Goal: Task Accomplishment & Management: Complete application form

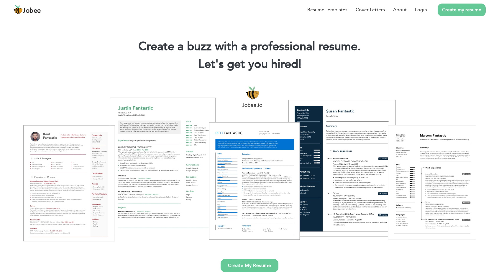
click at [440, 13] on link "Create my resume" at bounding box center [462, 10] width 48 height 13
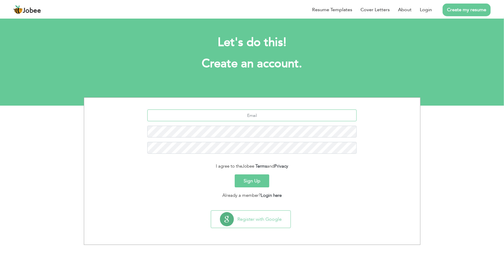
click at [261, 116] on input "text" at bounding box center [251, 115] width 209 height 12
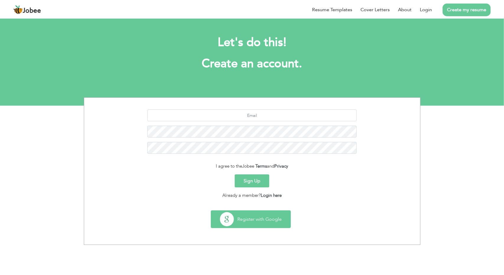
drag, startPoint x: 253, startPoint y: 232, endPoint x: 254, endPoint y: 224, distance: 7.7
click at [253, 229] on div "Register with Google" at bounding box center [252, 221] width 330 height 22
click at [255, 219] on button "Register with Google" at bounding box center [250, 219] width 79 height 17
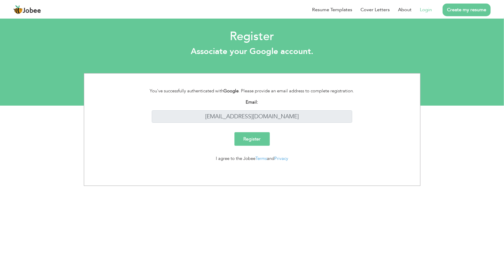
click at [246, 134] on input "Register" at bounding box center [251, 139] width 35 height 14
click at [258, 144] on input "Register" at bounding box center [251, 139] width 35 height 14
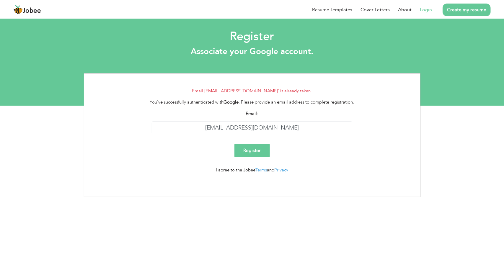
click at [427, 10] on link "Login" at bounding box center [426, 9] width 12 height 7
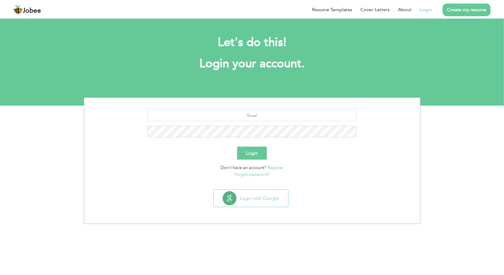
click at [254, 171] on link "Forgot password?" at bounding box center [251, 174] width 35 height 6
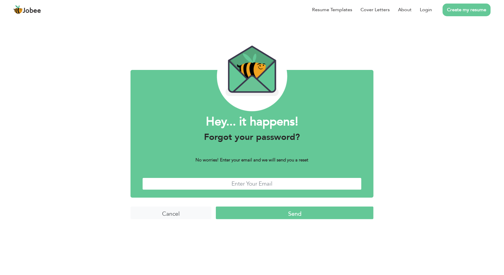
click at [285, 181] on input "text" at bounding box center [251, 184] width 219 height 13
type input "hamzamuhammadali0@gmail.com"
click at [232, 213] on input "Send" at bounding box center [295, 213] width 158 height 13
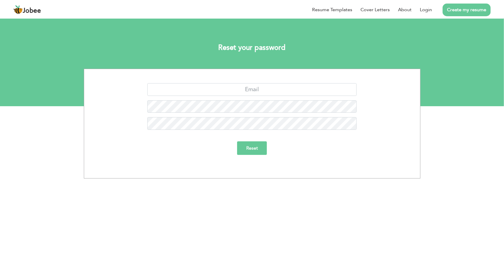
click at [274, 83] on div "Reset" at bounding box center [252, 124] width 336 height 110
drag, startPoint x: 274, startPoint y: 83, endPoint x: 276, endPoint y: 92, distance: 9.7
click at [276, 92] on div "Reset" at bounding box center [252, 124] width 336 height 110
click at [277, 92] on input "text" at bounding box center [251, 89] width 209 height 13
type input "[EMAIL_ADDRESS][DOMAIN_NAME]"
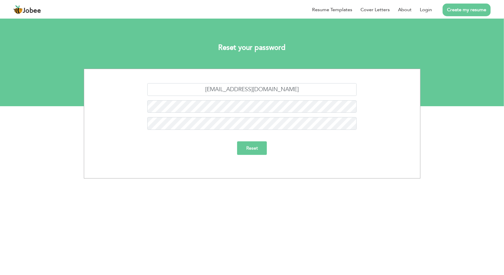
click at [251, 145] on input "Reset" at bounding box center [252, 148] width 30 height 14
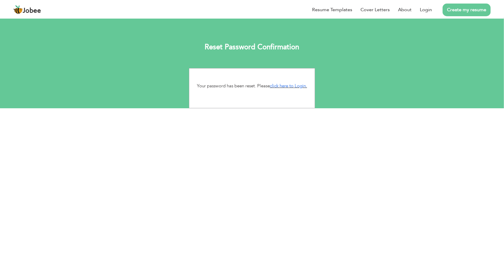
click at [282, 83] on p "Your password has been reset. Please click here to Login." at bounding box center [252, 86] width 117 height 7
click at [281, 83] on link "click here to Login." at bounding box center [288, 86] width 37 height 6
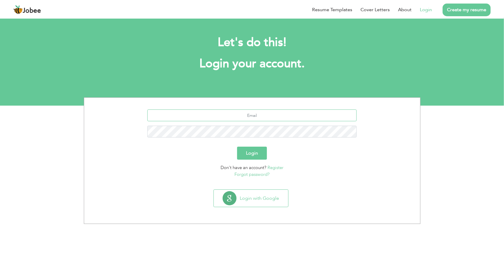
click at [258, 119] on input "text" at bounding box center [251, 115] width 209 height 12
type input "[EMAIL_ADDRESS][DOMAIN_NAME]"
click at [264, 155] on button "Login" at bounding box center [252, 153] width 30 height 13
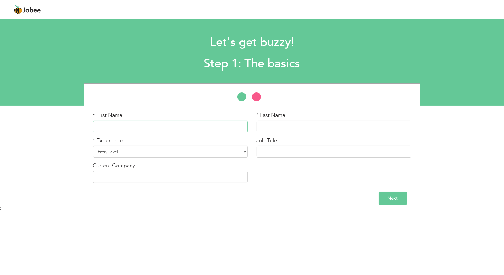
click at [184, 129] on input "text" at bounding box center [170, 127] width 155 height 12
click at [176, 126] on input "text" at bounding box center [170, 127] width 155 height 12
type input "[PERSON_NAME]"
type input "Hamza"
click at [193, 151] on select "Entry Level Less than 1 Year 1 Year 2 Years 3 Years 4 Years 5 Years 6 Years 7 Y…" at bounding box center [170, 152] width 155 height 12
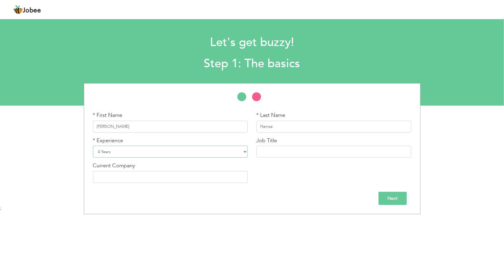
click at [93, 146] on select "Entry Level Less than 1 Year 1 Year 2 Years 3 Years 4 Years 5 Years 6 Years 7 Y…" at bounding box center [170, 152] width 155 height 12
click at [139, 146] on select "Entry Level Less than 1 Year 1 Year 2 Years 3 Years 4 Years 5 Years 6 Years 7 Y…" at bounding box center [170, 152] width 155 height 12
select select "7"
click at [93, 146] on select "Entry Level Less than 1 Year 1 Year 2 Years 3 Years 4 Years 5 Years 6 Years 7 Y…" at bounding box center [170, 152] width 155 height 12
click at [286, 152] on input "text" at bounding box center [333, 152] width 155 height 12
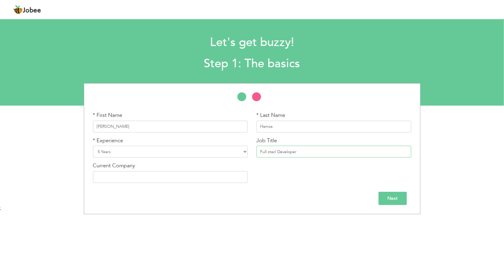
type input "Full stacl Developer"
type input "PookiDevs Technology LLC"
click at [381, 198] on input "Next" at bounding box center [392, 198] width 28 height 13
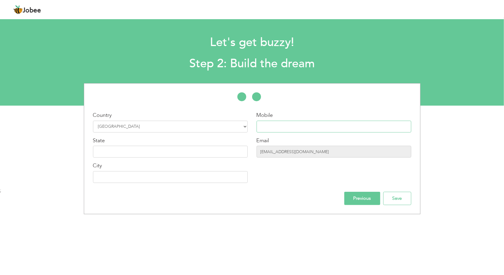
click at [273, 126] on input "text" at bounding box center [333, 127] width 155 height 12
type input "03405591914"
type input "Rawalpindi"
click at [164, 142] on div "State" at bounding box center [170, 147] width 155 height 21
click at [168, 148] on input "text" at bounding box center [170, 152] width 155 height 12
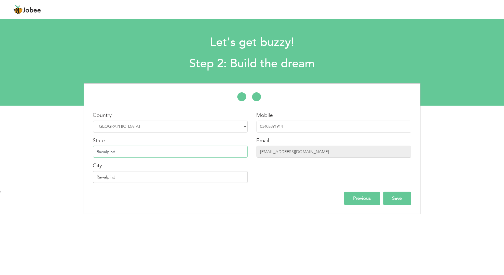
type input "Rawalpindi"
click at [392, 197] on input "Save" at bounding box center [397, 198] width 28 height 13
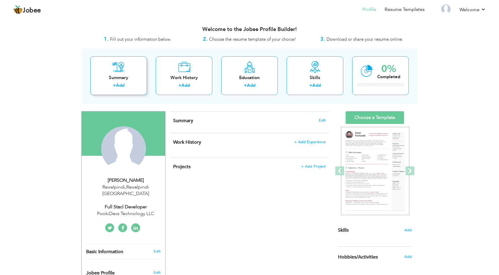
click at [123, 79] on div "Summary" at bounding box center [118, 78] width 47 height 6
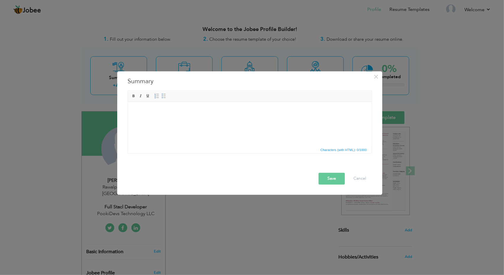
click at [253, 111] on body at bounding box center [249, 111] width 232 height 6
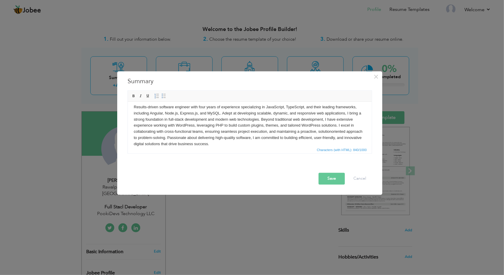
click at [328, 177] on button "Save" at bounding box center [331, 179] width 26 height 12
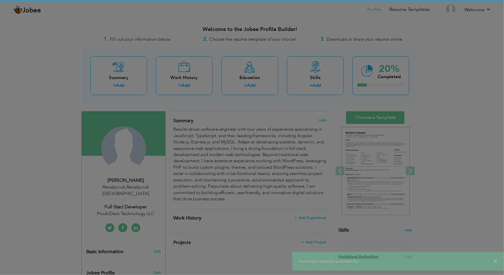
scroll to position [0, 0]
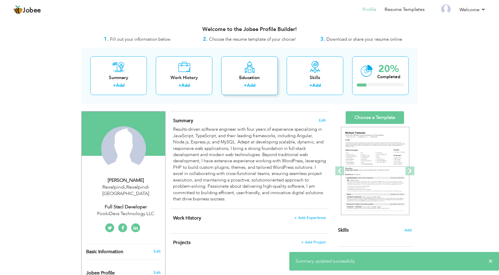
click at [250, 85] on link "Add" at bounding box center [251, 85] width 9 height 6
radio input "true"
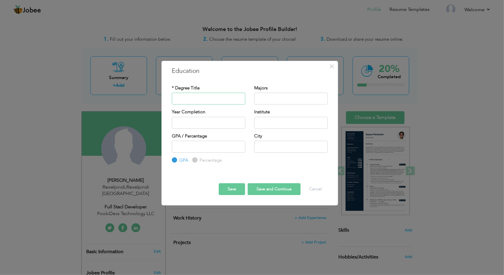
click at [204, 101] on input "text" at bounding box center [208, 99] width 73 height 12
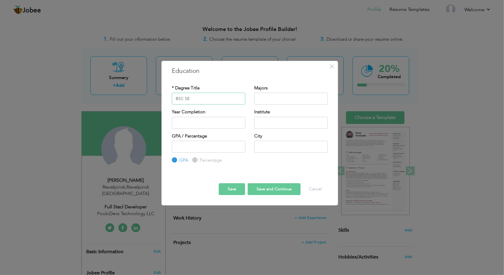
type input "BSC SE"
type input "Software Engineering"
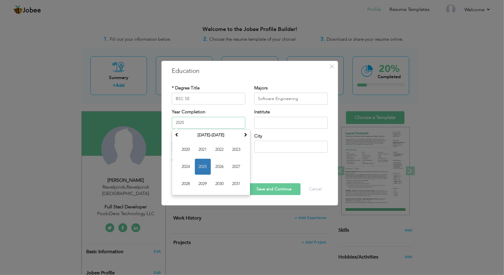
click at [201, 119] on input "2025" at bounding box center [208, 123] width 73 height 12
click at [218, 152] on span "2022" at bounding box center [220, 150] width 16 height 16
type input "2022"
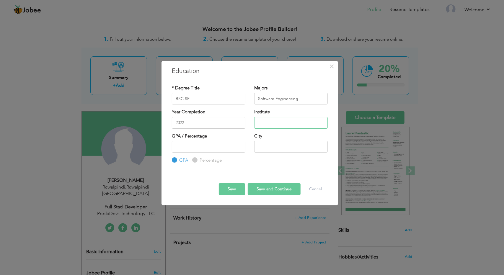
click at [263, 125] on input "text" at bounding box center [290, 123] width 73 height 12
type input "UET Taxila (APCOMS Campus)"
click at [209, 148] on input "number" at bounding box center [208, 147] width 73 height 12
type input "3.06"
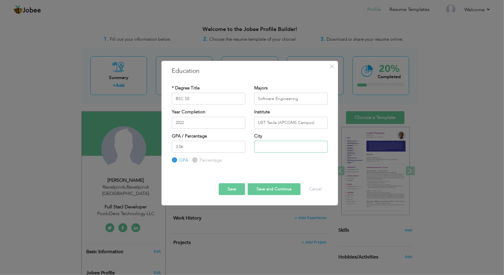
click at [267, 142] on input "text" at bounding box center [290, 147] width 73 height 12
type input "Rawalpindi"
click at [253, 187] on button "Save and Continue" at bounding box center [274, 189] width 53 height 12
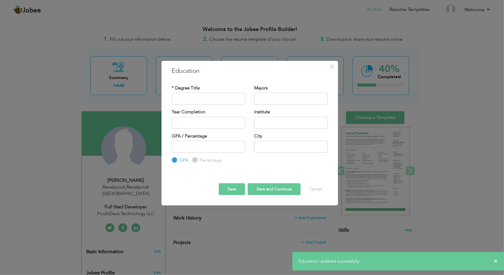
click at [235, 186] on button "Save" at bounding box center [232, 189] width 26 height 12
click at [319, 191] on button "Cancel" at bounding box center [315, 189] width 24 height 12
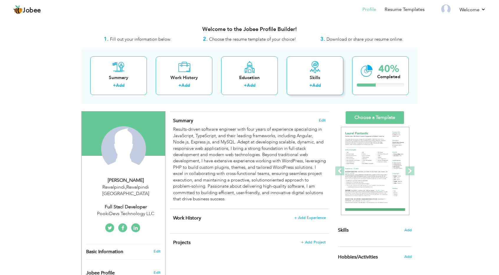
click at [319, 86] on link "Add" at bounding box center [316, 85] width 9 height 6
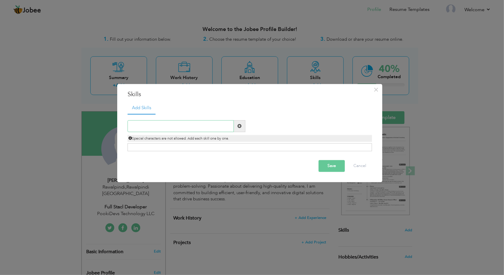
click at [184, 130] on input "text" at bounding box center [180, 126] width 106 height 12
type input "React Js"
click at [240, 121] on span at bounding box center [240, 126] width 12 height 12
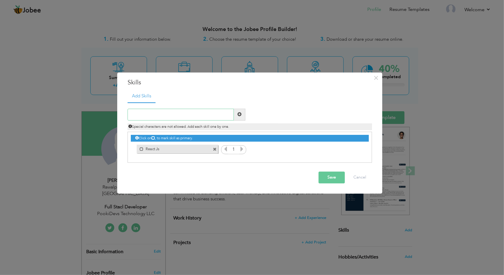
click at [178, 113] on input "text" at bounding box center [180, 115] width 106 height 12
type input "Angular"
click at [237, 118] on span at bounding box center [240, 115] width 12 height 12
click at [166, 115] on input "text" at bounding box center [180, 115] width 106 height 12
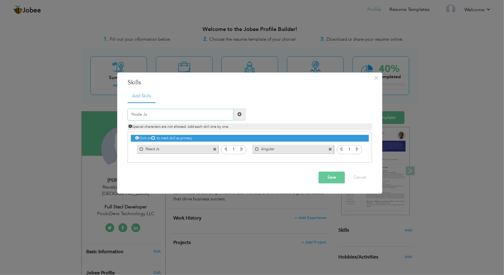
type input "Node Js"
click at [235, 118] on span at bounding box center [240, 115] width 12 height 12
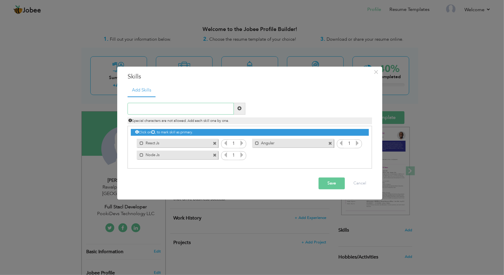
click at [188, 107] on input "text" at bounding box center [180, 109] width 106 height 12
type input "PHP"
click at [242, 110] on span at bounding box center [240, 109] width 12 height 12
click at [205, 109] on input "text" at bounding box center [180, 109] width 106 height 12
type input "WordPress"
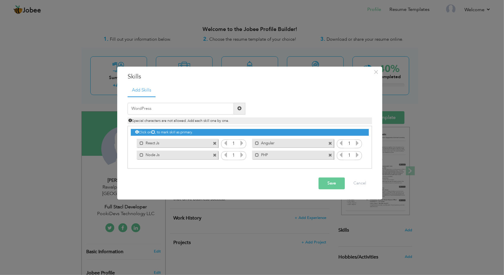
click at [239, 112] on span at bounding box center [240, 109] width 12 height 12
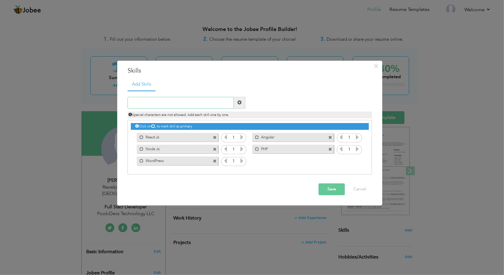
click at [158, 103] on input "text" at bounding box center [180, 103] width 106 height 12
type input "MySql"
click at [239, 100] on span at bounding box center [240, 103] width 12 height 12
click at [165, 98] on input "text" at bounding box center [180, 103] width 106 height 12
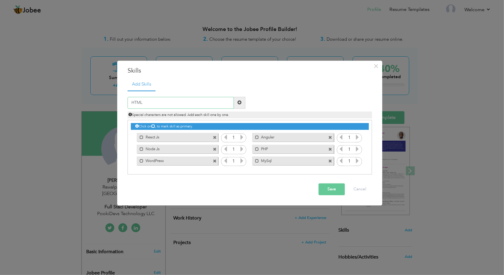
type input "HTML"
click at [236, 103] on span at bounding box center [240, 103] width 12 height 12
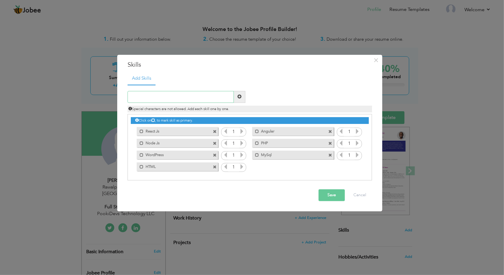
click at [147, 96] on input "text" at bounding box center [180, 97] width 106 height 12
type input "CSS"
click at [241, 99] on span at bounding box center [239, 97] width 4 height 4
click at [175, 96] on input "text" at bounding box center [180, 97] width 106 height 12
type input "Express"
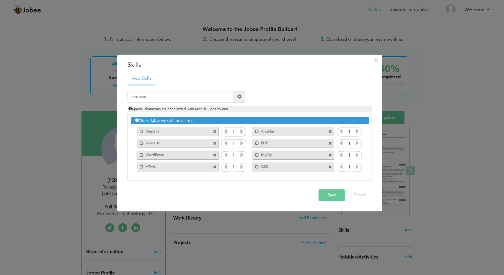
click at [237, 99] on span at bounding box center [239, 97] width 4 height 4
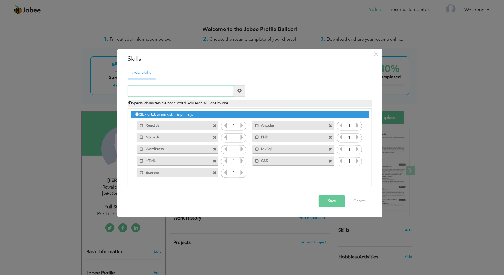
click at [166, 94] on input "text" at bounding box center [180, 91] width 106 height 12
click at [141, 91] on input "Typescript" at bounding box center [180, 91] width 106 height 12
type input "TypeScript"
click at [239, 91] on span at bounding box center [239, 91] width 4 height 4
click at [189, 94] on input "text" at bounding box center [180, 91] width 106 height 12
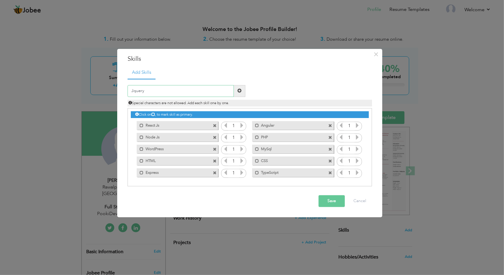
type input "Jquery"
click at [235, 89] on span at bounding box center [240, 91] width 12 height 12
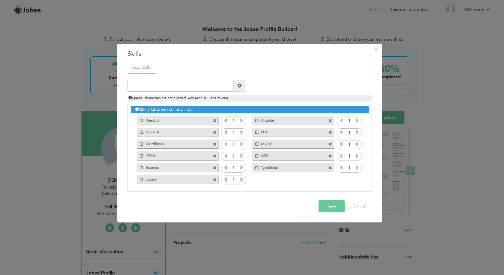
click at [156, 89] on input "text" at bounding box center [180, 86] width 106 height 12
type input "JavaScript"
click at [239, 86] on span at bounding box center [239, 85] width 4 height 4
click at [180, 86] on input "text" at bounding box center [180, 86] width 106 height 12
type input "Software Documentation"
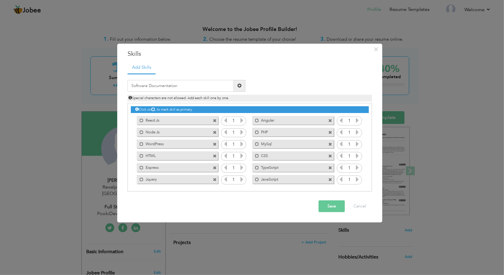
click at [243, 83] on span at bounding box center [240, 86] width 12 height 12
click at [181, 83] on input "text" at bounding box center [180, 86] width 106 height 12
type input "Great written and verbal communication"
click at [236, 83] on span at bounding box center [240, 86] width 12 height 12
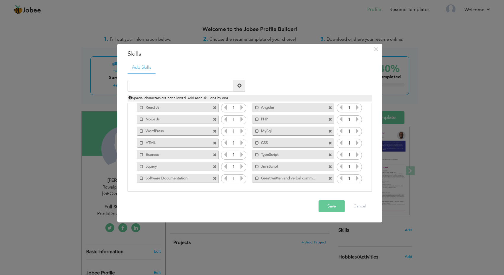
click at [335, 206] on button "Save" at bounding box center [331, 206] width 26 height 12
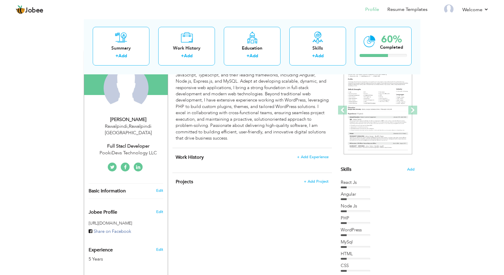
scroll to position [132, 0]
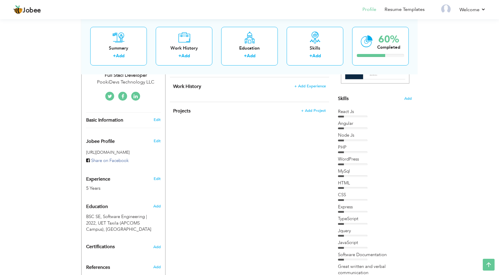
drag, startPoint x: 384, startPoint y: 122, endPoint x: 414, endPoint y: 93, distance: 41.9
click at [409, 97] on div "Skills Add React Js Angular Node Js" at bounding box center [375, 129] width 74 height 299
click at [409, 99] on span "Add" at bounding box center [408, 99] width 8 height 6
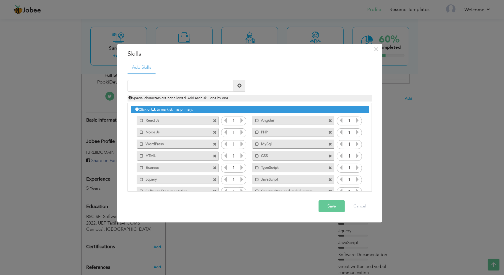
click at [242, 121] on icon at bounding box center [241, 120] width 5 height 5
click at [355, 122] on icon at bounding box center [356, 120] width 5 height 5
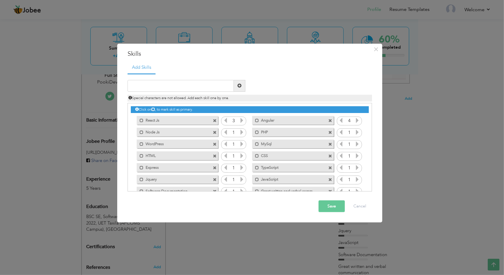
click at [356, 122] on icon at bounding box center [356, 120] width 5 height 5
click at [340, 121] on icon at bounding box center [340, 120] width 5 height 5
click at [356, 133] on icon at bounding box center [356, 132] width 5 height 5
click at [355, 133] on icon at bounding box center [356, 132] width 5 height 5
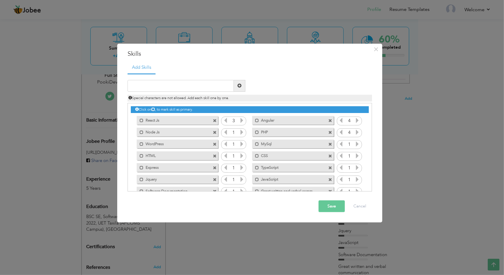
click at [243, 132] on icon at bounding box center [241, 132] width 5 height 5
click at [239, 145] on icon at bounding box center [241, 143] width 5 height 5
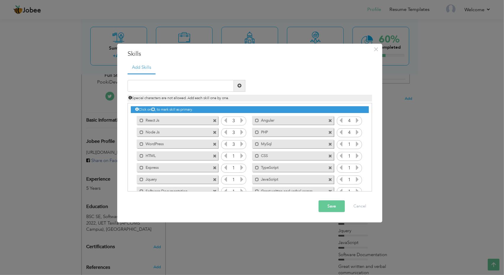
click at [241, 144] on icon at bounding box center [241, 143] width 5 height 5
click at [241, 155] on icon at bounding box center [241, 155] width 5 height 5
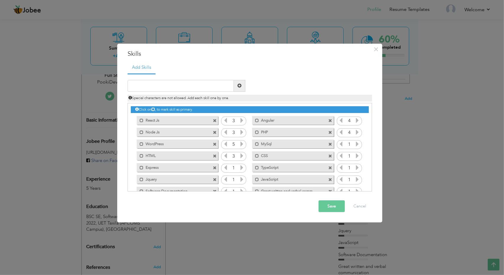
click at [241, 155] on icon at bounding box center [241, 155] width 5 height 5
click at [240, 169] on icon at bounding box center [241, 167] width 5 height 5
click at [241, 169] on icon at bounding box center [241, 167] width 5 height 5
click at [239, 180] on icon at bounding box center [241, 179] width 5 height 5
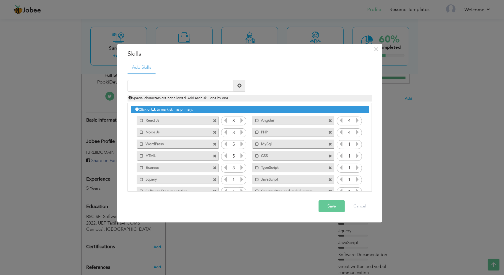
click at [239, 180] on icon at bounding box center [241, 179] width 5 height 5
click at [356, 143] on icon at bounding box center [356, 143] width 5 height 5
click at [355, 143] on icon at bounding box center [356, 143] width 5 height 5
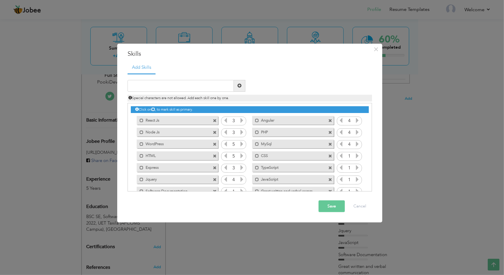
click at [355, 157] on icon at bounding box center [356, 155] width 5 height 5
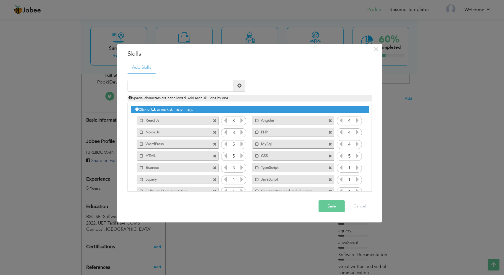
click at [357, 165] on icon at bounding box center [356, 167] width 5 height 5
click at [356, 165] on icon at bounding box center [356, 167] width 5 height 5
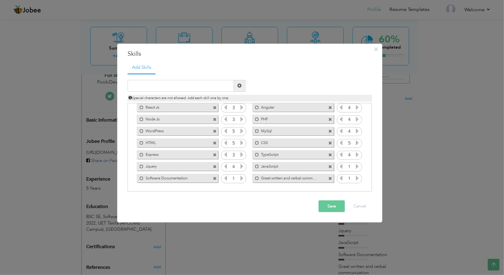
click at [355, 166] on icon at bounding box center [356, 166] width 5 height 5
click at [357, 178] on icon at bounding box center [356, 178] width 5 height 5
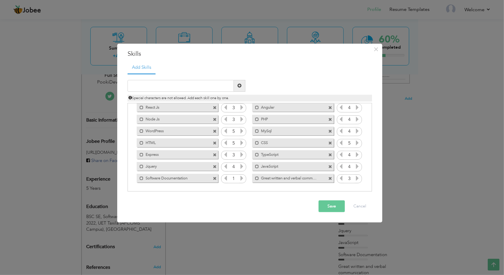
click at [357, 178] on icon at bounding box center [356, 178] width 5 height 5
click at [356, 178] on icon at bounding box center [356, 178] width 5 height 5
click at [240, 179] on icon at bounding box center [241, 178] width 5 height 5
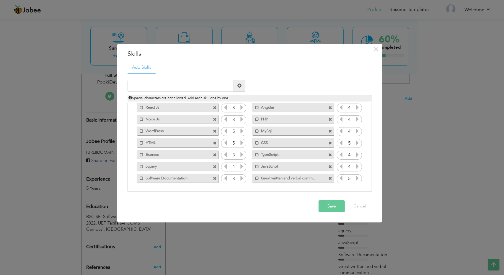
click at [240, 178] on icon at bounding box center [241, 178] width 5 height 5
click at [239, 178] on icon at bounding box center [241, 178] width 5 height 5
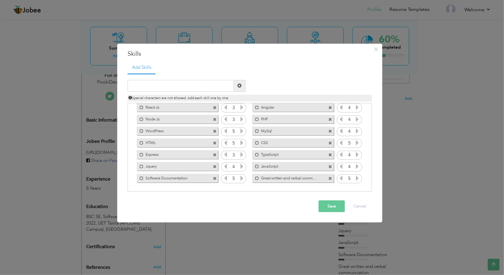
click at [242, 120] on icon at bounding box center [241, 119] width 5 height 5
click at [241, 107] on icon at bounding box center [241, 107] width 5 height 5
click at [326, 206] on button "Save" at bounding box center [331, 206] width 26 height 12
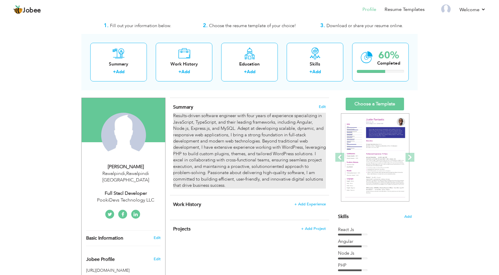
scroll to position [250, 0]
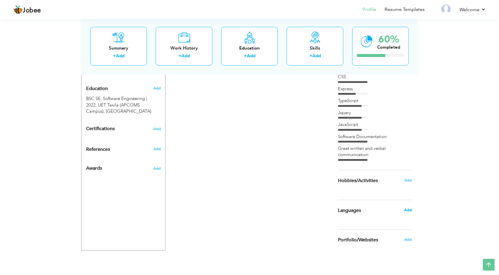
click at [407, 209] on span "Add" at bounding box center [408, 209] width 8 height 5
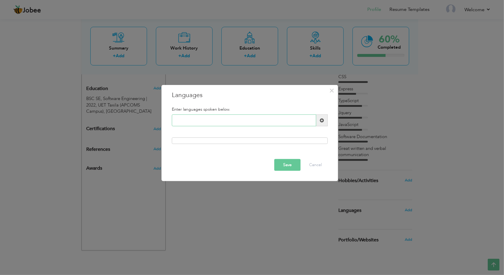
click at [214, 115] on input "text" at bounding box center [244, 120] width 144 height 12
click at [219, 123] on input "text" at bounding box center [244, 120] width 144 height 12
type input "English"
click at [320, 122] on span at bounding box center [322, 120] width 4 height 4
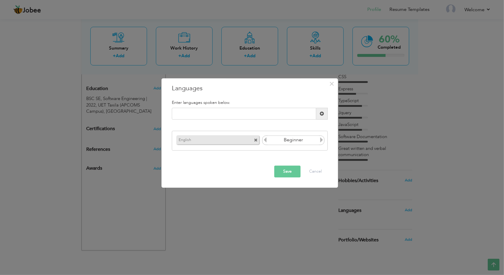
click at [320, 140] on icon at bounding box center [321, 139] width 5 height 5
click at [265, 142] on icon at bounding box center [264, 139] width 5 height 5
click at [268, 117] on input "text" at bounding box center [244, 114] width 144 height 12
type input "Urdu"
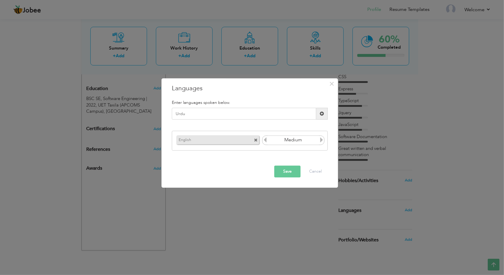
click at [318, 119] on span at bounding box center [322, 114] width 12 height 12
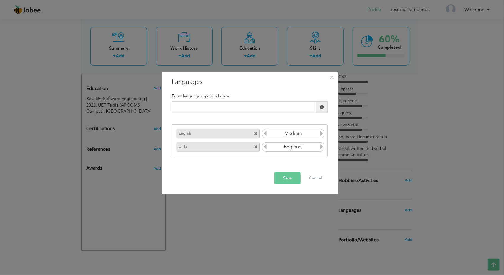
click at [321, 148] on icon at bounding box center [321, 146] width 5 height 5
click at [321, 147] on icon at bounding box center [321, 146] width 5 height 5
click at [297, 174] on button "Save" at bounding box center [287, 178] width 26 height 12
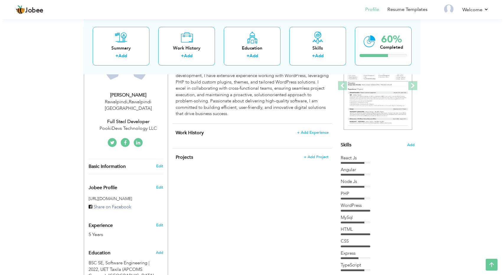
scroll to position [26, 0]
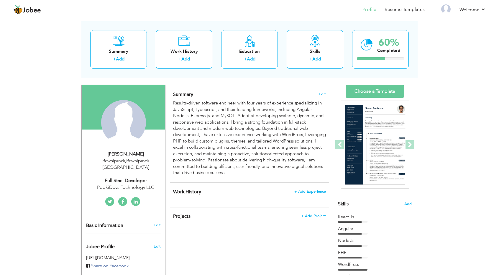
click at [137, 177] on div "Full stacl Developer" at bounding box center [125, 180] width 79 height 7
type input "[PERSON_NAME]"
type input "Hamza"
type input "03405591914"
select select "number:166"
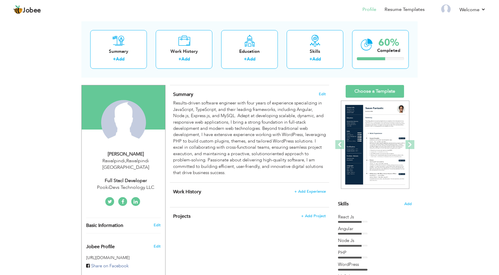
type input "Rawalpindi"
select select "number:7"
type input "PookiDevs Technology LLC"
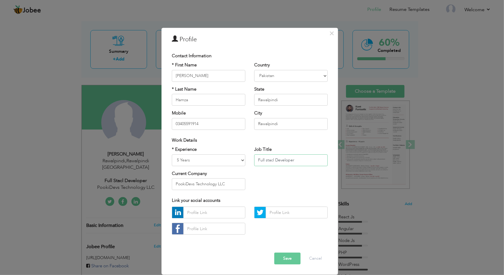
click at [273, 161] on input "Full stacl Developer" at bounding box center [290, 160] width 73 height 12
type input "Full stack Developer"
click at [205, 211] on input "text" at bounding box center [214, 213] width 62 height 12
paste input "https://www.linkedin.com/in/muhammad-ali-hamza-0b71281a3/"
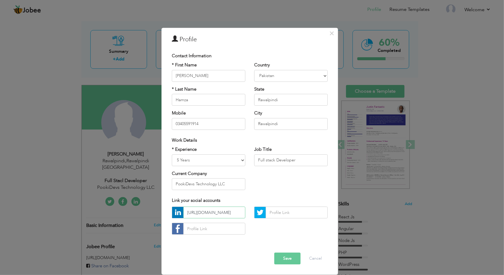
type input "https://www.linkedin.com/in/muhammad-ali-hamza-0b71281a3/"
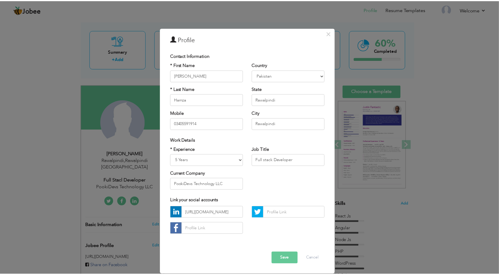
scroll to position [0, 0]
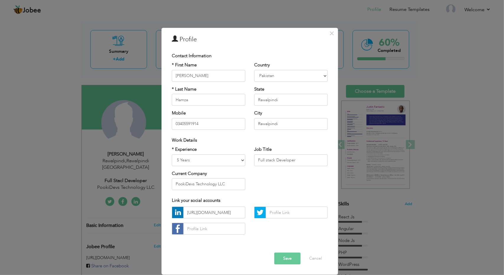
click at [290, 259] on button "Save" at bounding box center [287, 259] width 26 height 12
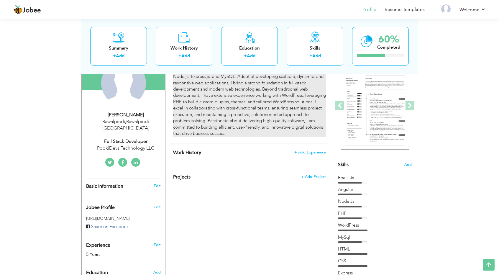
scroll to position [59, 0]
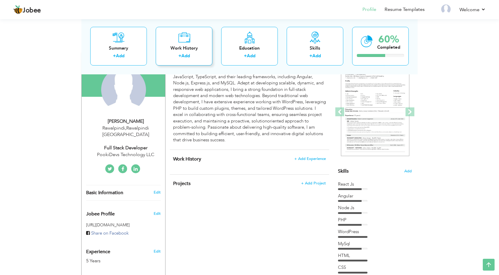
click at [166, 42] on div "Work History + Add" at bounding box center [184, 46] width 57 height 39
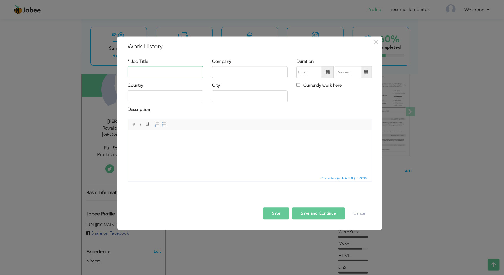
click at [165, 71] on input "text" at bounding box center [165, 72] width 76 height 12
paste input "Web Developer"
type input "Web Developer"
click at [237, 70] on input "text" at bounding box center [250, 72] width 76 height 12
click at [237, 71] on input "text" at bounding box center [250, 72] width 76 height 12
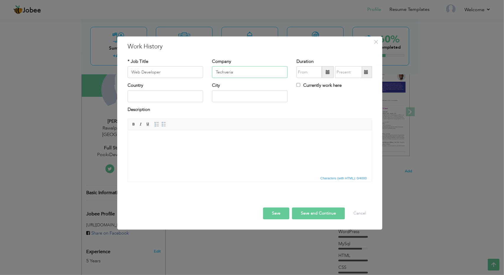
type input "Techveria"
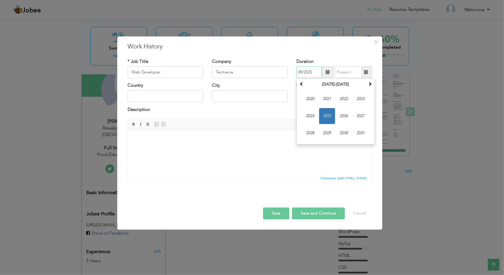
click at [319, 73] on input "09/2025" at bounding box center [308, 72] width 25 height 12
click at [326, 73] on span at bounding box center [327, 72] width 4 height 4
click at [300, 86] on span at bounding box center [301, 84] width 4 height 4
click at [326, 127] on span "2019" at bounding box center [327, 133] width 16 height 16
click at [360, 117] on span "Aug" at bounding box center [361, 116] width 16 height 16
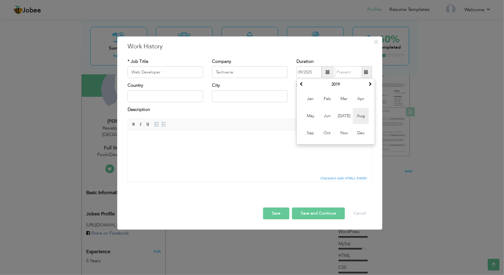
type input "08/2019"
click at [368, 71] on span at bounding box center [366, 72] width 4 height 4
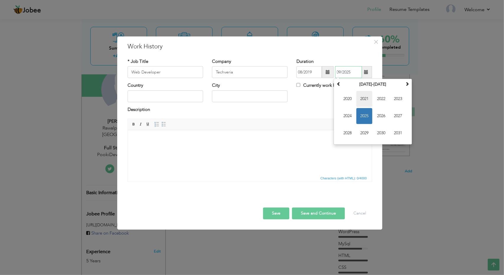
click at [369, 102] on span "2021" at bounding box center [364, 99] width 16 height 16
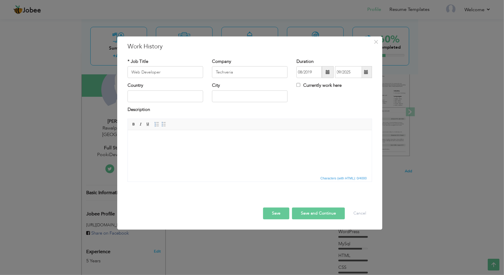
click at [369, 71] on span at bounding box center [366, 72] width 12 height 12
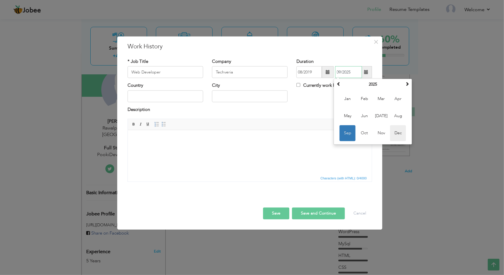
click at [394, 135] on span "Dec" at bounding box center [398, 133] width 16 height 16
type input "12/2025"
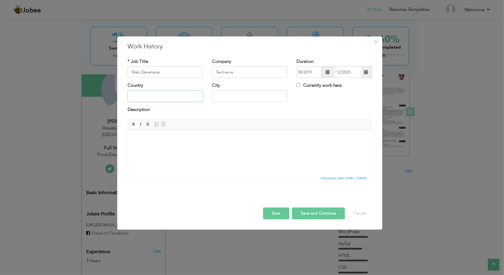
click at [181, 91] on input "text" at bounding box center [165, 96] width 76 height 12
type input "[GEOGRAPHIC_DATA]"
click at [227, 98] on input "Rawalpindi" at bounding box center [250, 96] width 76 height 12
type input "[GEOGRAPHIC_DATA]"
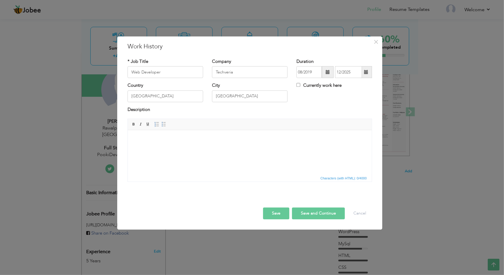
click at [154, 144] on html at bounding box center [249, 139] width 244 height 18
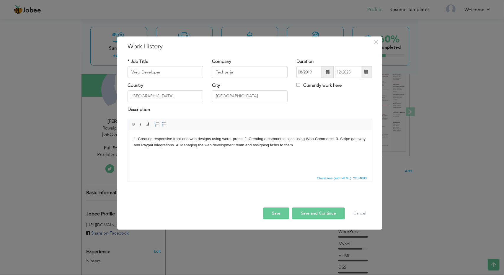
click at [244, 137] on body "1. Creating responsive front-end web designs using word- press. 2. Creating e-c…" at bounding box center [249, 142] width 232 height 12
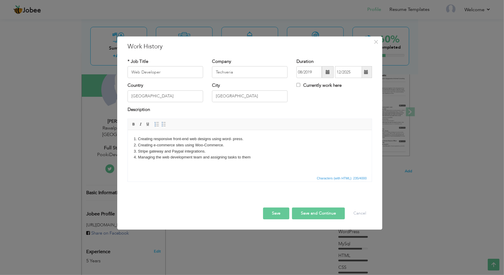
click at [286, 210] on button "Save" at bounding box center [276, 214] width 26 height 12
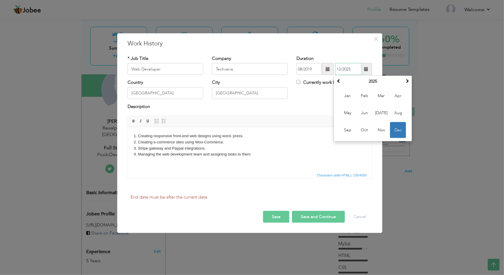
click at [394, 134] on span "Dec" at bounding box center [398, 130] width 16 height 16
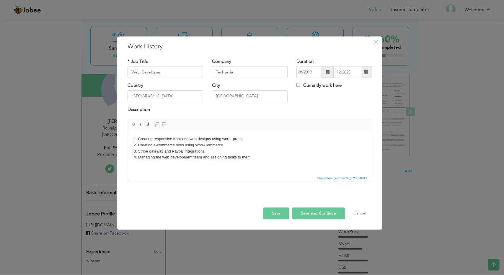
click at [310, 209] on button "Save and Continue" at bounding box center [318, 214] width 53 height 12
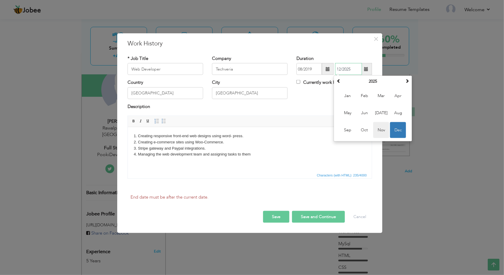
click at [388, 128] on span "Nov" at bounding box center [381, 130] width 16 height 16
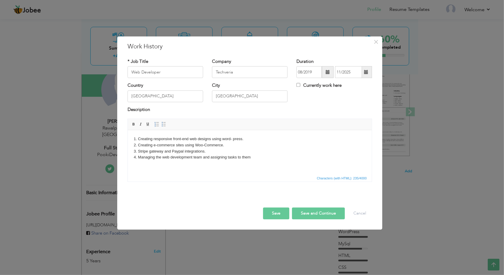
click at [365, 70] on span at bounding box center [366, 72] width 12 height 12
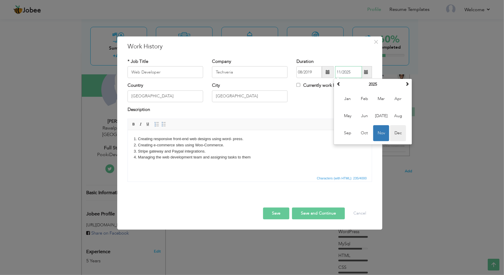
click at [401, 134] on span "Dec" at bounding box center [398, 133] width 16 height 16
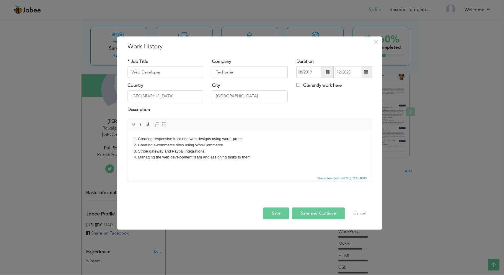
click at [282, 218] on button "Save" at bounding box center [276, 214] width 26 height 12
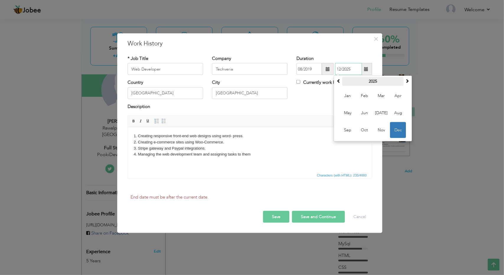
click at [375, 82] on th "2025" at bounding box center [372, 81] width 61 height 9
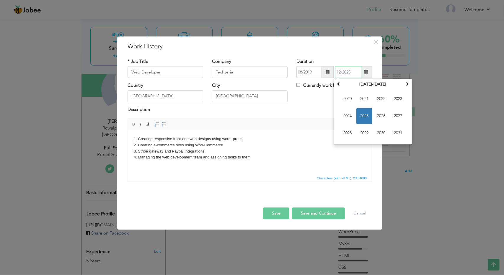
drag, startPoint x: 363, startPoint y: 97, endPoint x: 370, endPoint y: 103, distance: 9.0
click at [365, 98] on span "2021" at bounding box center [364, 99] width 16 height 16
click at [402, 132] on span "Dec" at bounding box center [398, 133] width 16 height 16
type input "12/2021"
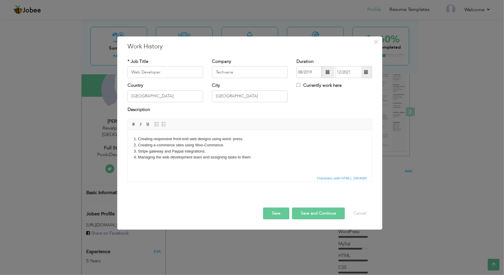
click at [281, 215] on button "Save" at bounding box center [276, 214] width 26 height 12
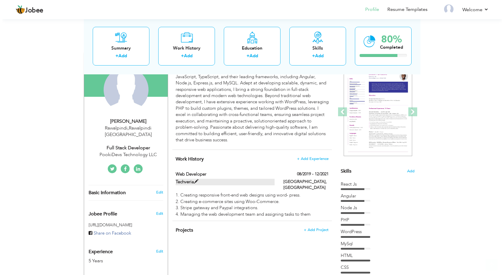
scroll to position [118, 0]
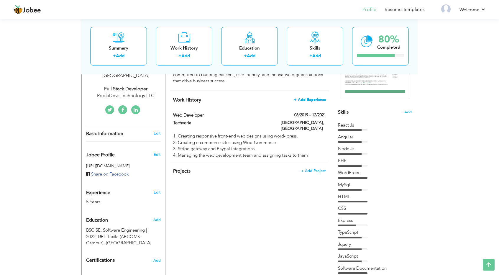
click at [309, 101] on span "+ Add Experience" at bounding box center [310, 100] width 32 height 4
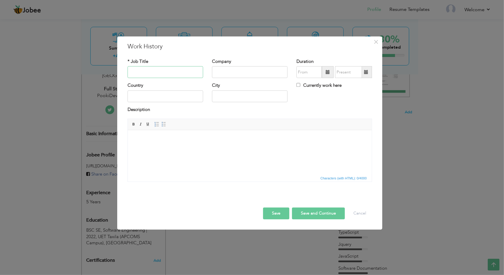
click at [166, 75] on input "text" at bounding box center [165, 72] width 76 height 12
type input "WordPress Developer"
click at [217, 78] on input "text" at bounding box center [250, 72] width 76 height 12
click at [233, 73] on input "text" at bounding box center [250, 72] width 76 height 12
type input "PookiDevs Technologies LLC"
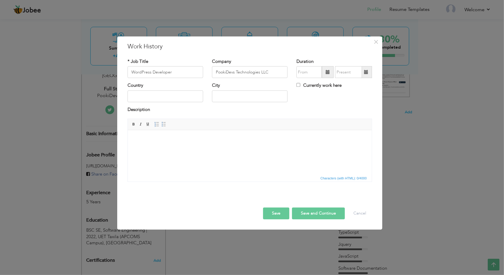
click at [326, 68] on span at bounding box center [328, 72] width 12 height 12
click at [363, 84] on th "2019" at bounding box center [335, 84] width 61 height 9
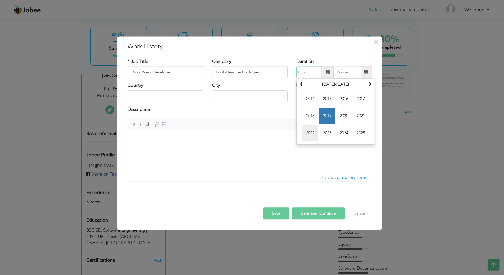
click at [310, 137] on span "2022" at bounding box center [310, 133] width 16 height 16
drag, startPoint x: 325, startPoint y: 99, endPoint x: 335, endPoint y: 98, distance: 9.5
click at [329, 98] on span "Feb" at bounding box center [327, 99] width 16 height 16
type input "02/2022"
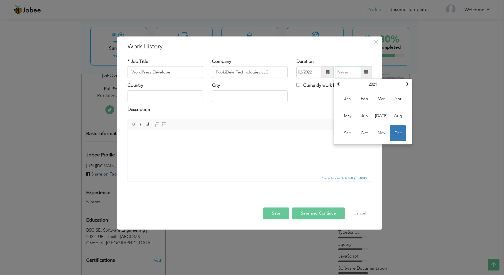
click at [345, 73] on input "text" at bounding box center [348, 72] width 27 height 12
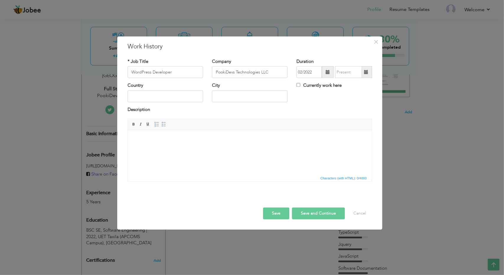
click at [364, 71] on span at bounding box center [366, 72] width 4 height 4
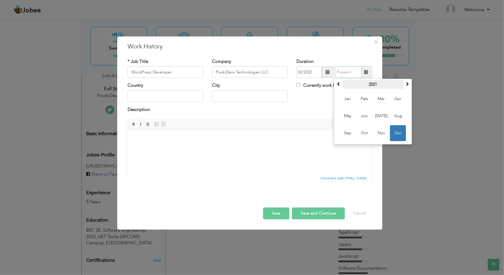
click at [342, 86] on th "2021" at bounding box center [372, 84] width 61 height 9
click at [408, 85] on span at bounding box center [407, 84] width 4 height 4
click at [340, 81] on th at bounding box center [338, 84] width 7 height 9
click at [344, 132] on span "2024" at bounding box center [347, 133] width 16 height 16
click at [399, 118] on span "Aug" at bounding box center [398, 116] width 16 height 16
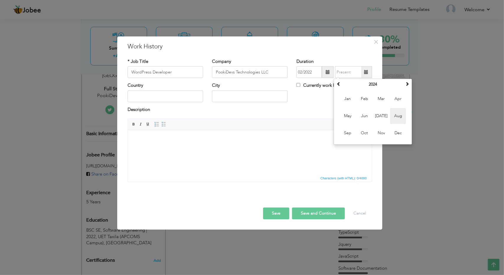
type input "08/2024"
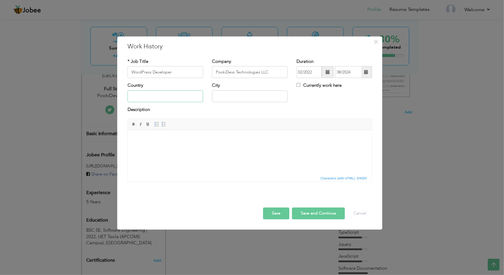
click at [165, 100] on input "text" at bounding box center [165, 96] width 76 height 12
type input "[GEOGRAPHIC_DATA]"
click at [221, 95] on input "Rawalpindi" at bounding box center [250, 96] width 76 height 12
type input "[GEOGRAPHIC_DATA]"
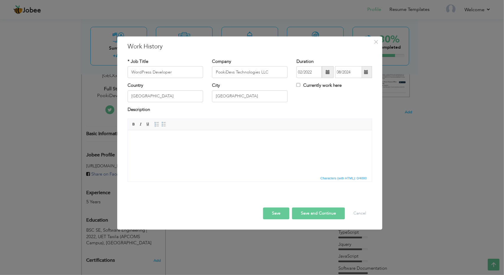
click at [240, 138] on body at bounding box center [249, 139] width 232 height 6
click at [185, 148] on html at bounding box center [249, 139] width 244 height 18
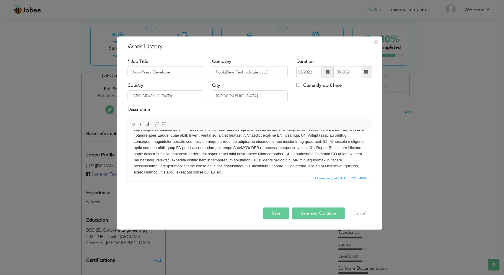
scroll to position [0, 0]
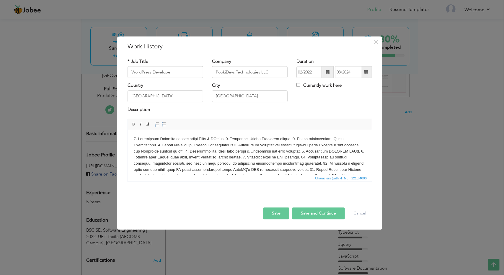
click at [228, 139] on body at bounding box center [249, 166] width 232 height 61
click at [204, 145] on body "1. Developing Gutenberg blocks using React & JQuery. ​​​​​​​" at bounding box center [249, 166] width 232 height 61
click at [215, 152] on body "1. Developing Gutenberg blocks using React & JQuery. 2. Developing Custom Eleme…" at bounding box center [249, 170] width 232 height 68
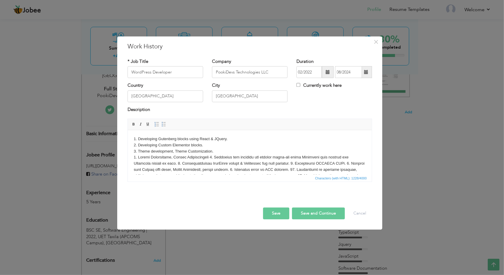
drag, startPoint x: 212, startPoint y: 155, endPoint x: 211, endPoint y: 173, distance: 17.4
click at [212, 155] on body "1. Developing Gutenberg blocks using React & JQuery. 2. Developing Custom Eleme…" at bounding box center [249, 173] width 232 height 74
click at [317, 164] on body "1. Developing Gutenberg blocks using React & JQuery. 2. Developing Custom Eleme…" at bounding box center [249, 173] width 232 height 74
click at [251, 168] on body "1. Developing Gutenberg blocks using React & JQuery. 2. Developing Custom Eleme…" at bounding box center [249, 173] width 232 height 74
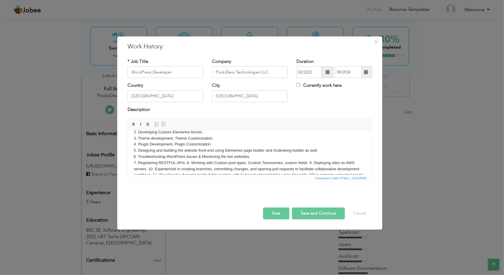
scroll to position [10, 0]
drag, startPoint x: 186, startPoint y: 165, endPoint x: 328, endPoint y: 326, distance: 214.3
click at [186, 165] on body "1. Developing Gutenberg blocks using React & JQuery. 2. Developing Custom Eleme…" at bounding box center [249, 166] width 232 height 80
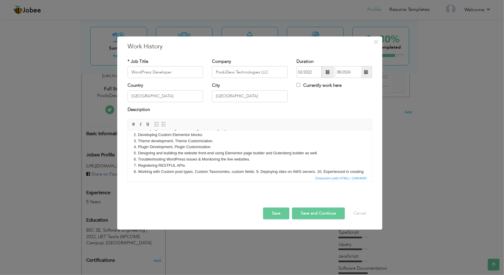
click at [255, 170] on body "1. Developing Gutenberg blocks using React & JQuery. 2. Developing Custom Eleme…" at bounding box center [249, 169] width 232 height 86
drag, startPoint x: 195, startPoint y: 168, endPoint x: 330, endPoint y: 308, distance: 193.8
click at [195, 168] on body "1. Developing Gutenberg blocks using React & JQuery. 2. Developing Custom Eleme…" at bounding box center [249, 163] width 232 height 86
click at [194, 170] on body "1. Developing Gutenberg blocks using React & JQuery. 2. Developing Custom Eleme…" at bounding box center [249, 163] width 232 height 86
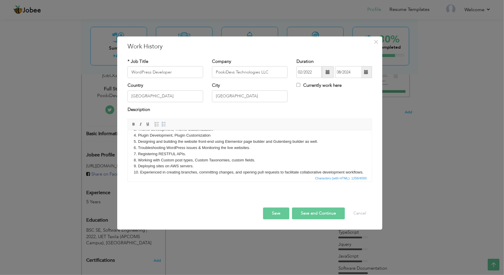
scroll to position [60, 0]
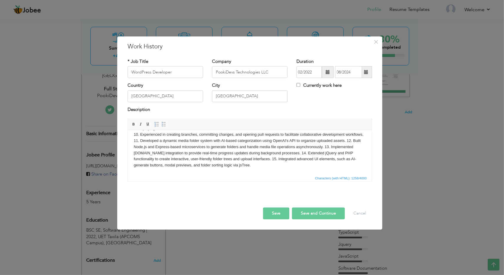
click at [152, 141] on body "1. Developing Gutenberg blocks using React & JQuery. 2. Developing Custom Eleme…" at bounding box center [249, 122] width 232 height 92
drag, startPoint x: 345, startPoint y: 148, endPoint x: 350, endPoint y: 155, distance: 9.0
click at [345, 148] on body "1. Developing Gutenberg blocks using React & JQuery. 2. Developing Custom Eleme…" at bounding box center [249, 122] width 232 height 92
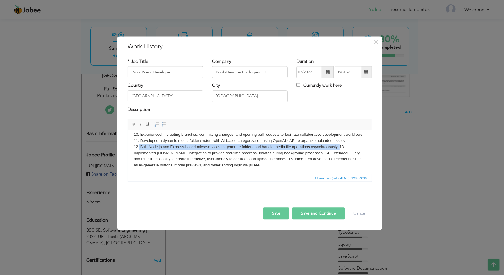
drag, startPoint x: 139, startPoint y: 152, endPoint x: 339, endPoint y: 153, distance: 200.0
click at [338, 151] on body "1. Developing Gutenberg blocks using React & JQuery. 2. Developing Custom Eleme…" at bounding box center [249, 122] width 232 height 92
click at [135, 124] on span at bounding box center [133, 124] width 5 height 5
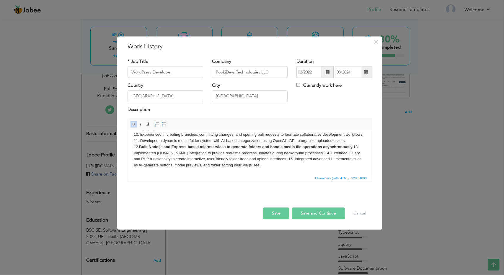
click at [353, 149] on strong "Built Node.js and Express-based microservices to generate folders and handle me…" at bounding box center [246, 147] width 214 height 4
drag, startPoint x: 318, startPoint y: 159, endPoint x: 454, endPoint y: 307, distance: 200.7
click at [318, 159] on body "1. Developing Gutenberg blocks using React & JQuery. 2. Developing Custom Eleme…" at bounding box center [249, 122] width 232 height 92
drag, startPoint x: 324, startPoint y: 166, endPoint x: 456, endPoint y: 304, distance: 191.4
click at [324, 166] on body "1. Developing Gutenberg blocks using React & JQuery. 2. Developing Custom Eleme…" at bounding box center [249, 122] width 232 height 92
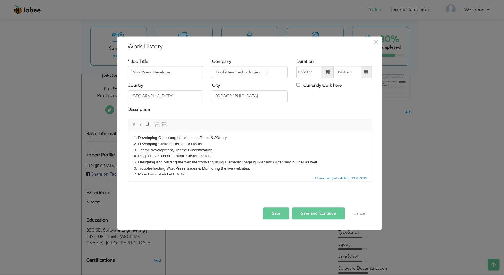
scroll to position [1, 0]
click at [200, 139] on body "1. Developing Gutenberg blocks using React & JQuery. 2. Developing Custom Eleme…" at bounding box center [249, 181] width 232 height 92
click at [205, 137] on body "1. Developing Gutenberg blocks using React & JQuery. 2. Developing Custom Eleme…" at bounding box center [249, 181] width 232 height 92
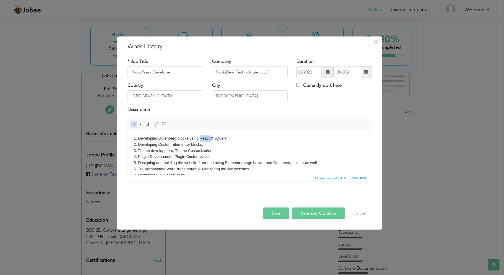
click at [135, 125] on span at bounding box center [133, 124] width 5 height 5
click at [237, 137] on body "1. Developing Gutenberg blocks using React & JQuery. 2. Developing Custom Eleme…" at bounding box center [249, 181] width 232 height 92
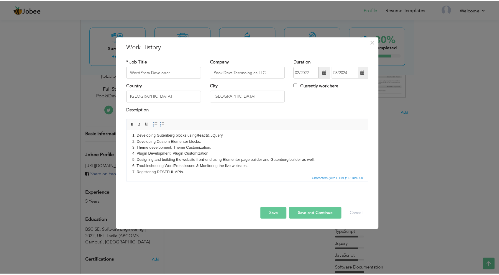
scroll to position [0, 0]
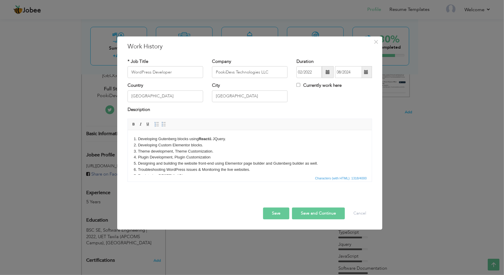
click at [280, 211] on button "Save" at bounding box center [276, 214] width 26 height 12
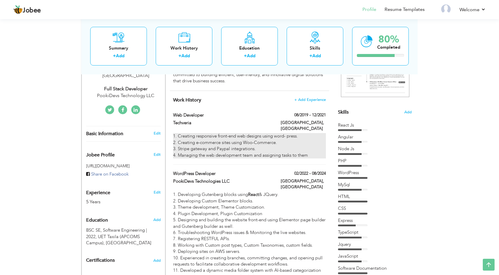
drag, startPoint x: 247, startPoint y: 107, endPoint x: 250, endPoint y: 130, distance: 23.5
click at [250, 130] on div "Work History + Add Experience Web Developer 08/2019 - 12/2021 Web Developer 08/…" at bounding box center [249, 212] width 159 height 243
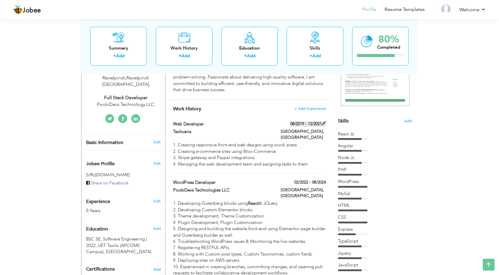
scroll to position [85, 0]
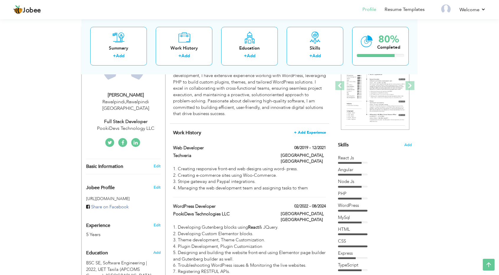
click at [313, 131] on span "+ Add Experience" at bounding box center [310, 132] width 32 height 4
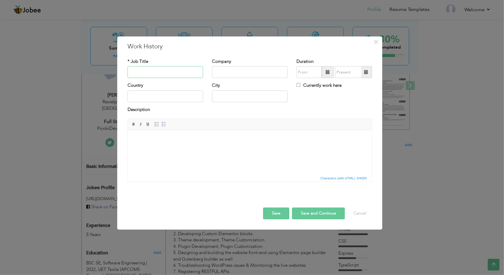
click at [164, 76] on input "text" at bounding box center [165, 72] width 76 height 12
click at [142, 73] on input "text" at bounding box center [165, 72] width 76 height 12
click at [374, 42] on span "×" at bounding box center [375, 42] width 5 height 11
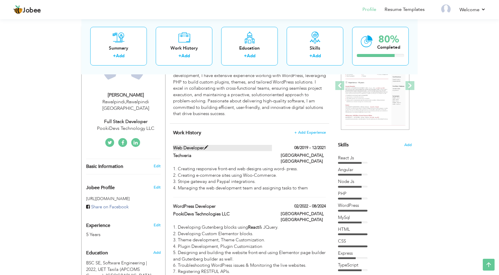
click at [192, 145] on label "Web Developer" at bounding box center [222, 148] width 99 height 6
type input "Web Developer"
type input "Techveria"
type input "08/2019"
type input "12/2021"
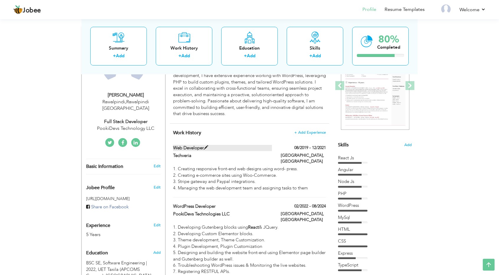
type input "[GEOGRAPHIC_DATA]"
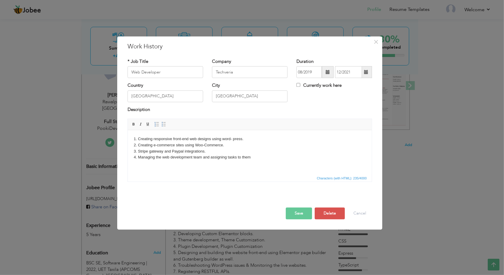
click at [205, 148] on body "1. Creating responsive front-end web designs using word- press. 2. Creating e-c…" at bounding box center [249, 148] width 232 height 24
click at [338, 214] on button "Delete" at bounding box center [329, 214] width 30 height 12
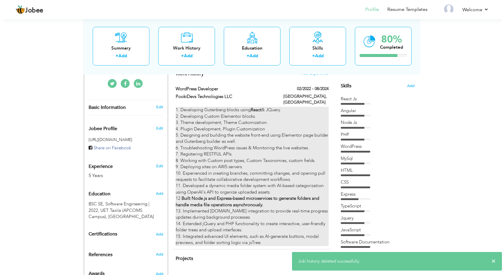
scroll to position [118, 0]
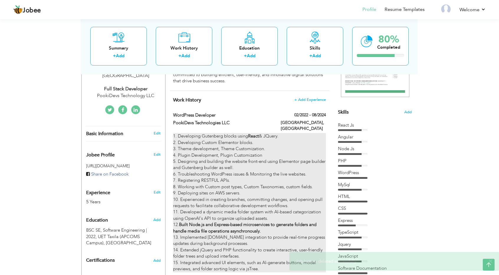
click at [316, 133] on div "1. Developing Gutenberg blocks using React & JQuery. 2. Developing Custom Eleme…" at bounding box center [249, 202] width 153 height 139
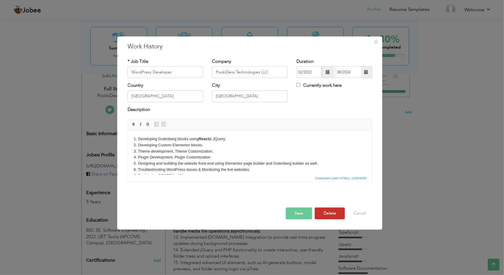
click at [333, 216] on button "Delete" at bounding box center [329, 214] width 30 height 12
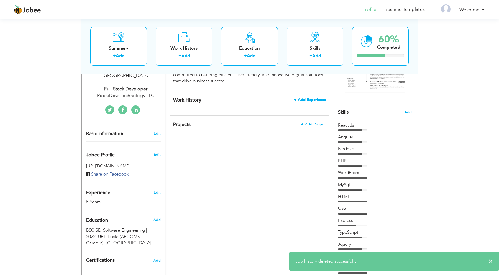
click at [317, 99] on span "+ Add Experience" at bounding box center [310, 100] width 32 height 4
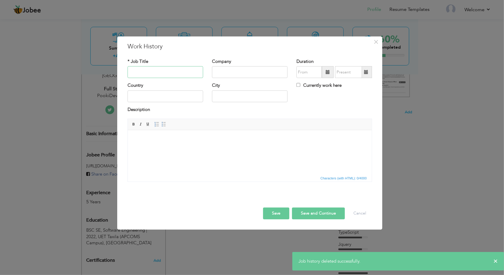
click at [166, 73] on input "text" at bounding box center [165, 72] width 76 height 12
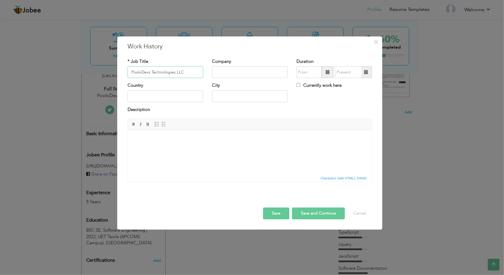
type input "PookiDevs Technologies LLC"
click at [166, 73] on input "PookiDevs Technologies LLC" at bounding box center [165, 72] width 76 height 12
click at [223, 72] on input "text" at bounding box center [250, 72] width 76 height 12
paste input "PookiDevs Technologies LLC"
type input "PookiDevs Technologies LLC"
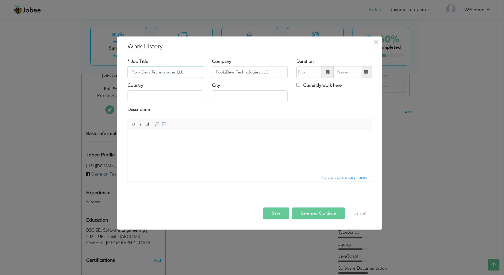
click at [177, 74] on input "PookiDevs Technologies LLC" at bounding box center [165, 72] width 76 height 12
type input "Full Stack Developer"
click at [155, 98] on input "text" at bounding box center [165, 96] width 76 height 12
type input "[GEOGRAPHIC_DATA]"
type input "Rawalpindi"
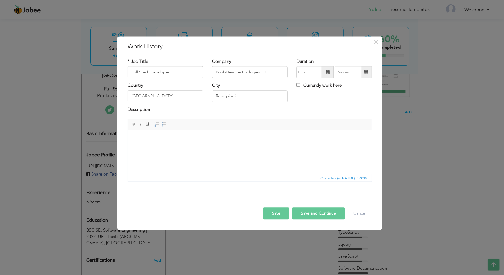
click at [208, 148] on html at bounding box center [249, 139] width 244 height 18
click at [328, 73] on span at bounding box center [327, 72] width 4 height 4
click at [370, 81] on th at bounding box center [369, 84] width 7 height 9
click at [365, 118] on span "Aug" at bounding box center [361, 116] width 16 height 16
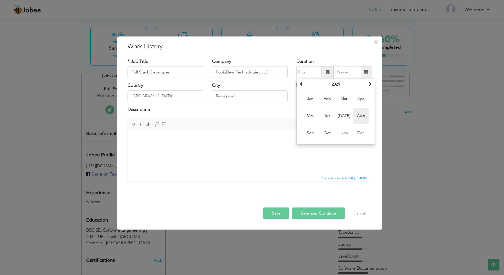
type input "08/2024"
click at [361, 71] on input "text" at bounding box center [348, 72] width 27 height 12
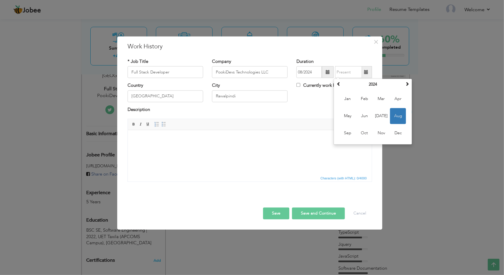
click at [363, 71] on span at bounding box center [366, 72] width 12 height 12
click at [404, 88] on th at bounding box center [406, 84] width 7 height 9
click at [398, 119] on span "Aug" at bounding box center [398, 116] width 16 height 16
type input "08/2025"
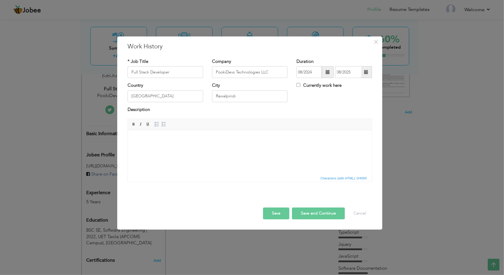
click at [192, 176] on span "Characters (with HTML): 0/4000" at bounding box center [250, 178] width 244 height 7
click at [175, 148] on html at bounding box center [249, 139] width 244 height 18
click at [155, 136] on body at bounding box center [249, 139] width 232 height 6
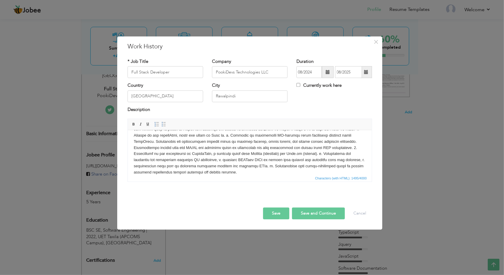
scroll to position [0, 0]
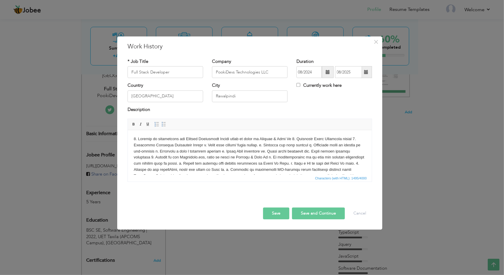
click at [297, 141] on body at bounding box center [249, 173] width 232 height 74
drag, startPoint x: 264, startPoint y: 137, endPoint x: 297, endPoint y: 139, distance: 33.1
click at [297, 139] on body "1. Working on maintaining the Finance Management System which is built on Angul…" at bounding box center [249, 173] width 232 height 74
click at [135, 123] on span at bounding box center [133, 124] width 5 height 5
click at [250, 155] on body "1. Working on maintaining the Finance Management System which is built on Angul…" at bounding box center [249, 173] width 232 height 74
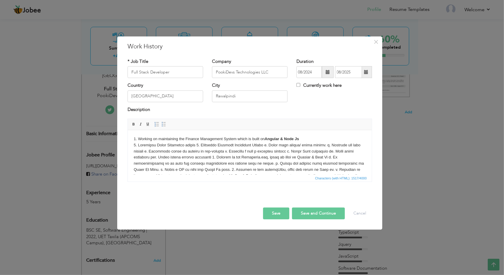
click at [300, 139] on body "1. Working on maintaining the Finance Management System which is built on Angul…" at bounding box center [249, 173] width 232 height 74
click at [203, 145] on body "1. Working on maintaining the Finance Management System which is built on Angul…" at bounding box center [249, 173] width 232 height 74
click at [134, 156] on body "1. Working on maintaining the Finance Management System which is built on Angul…" at bounding box center [249, 176] width 232 height 80
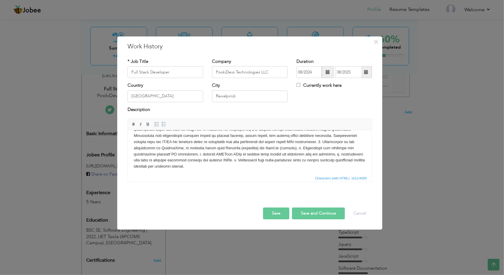
scroll to position [1, 0]
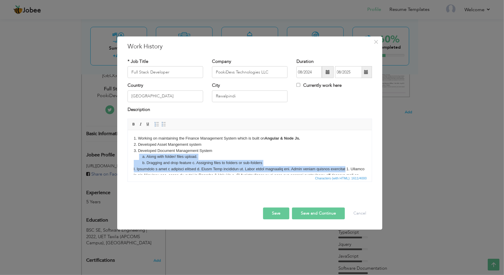
drag, startPoint x: 143, startPoint y: 156, endPoint x: 345, endPoint y: 167, distance: 202.1
click at [345, 167] on p "1. Working on maintaining the Finance Management System which is built on Angul…" at bounding box center [249, 181] width 232 height 92
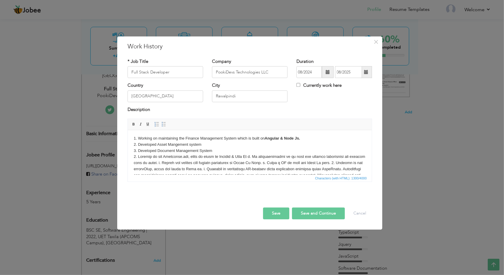
click at [256, 157] on p "1. Working on maintaining the Finance Management System which is built on Angul…" at bounding box center [249, 172] width 232 height 74
click at [135, 127] on link "Bold" at bounding box center [133, 124] width 6 height 6
drag, startPoint x: 172, startPoint y: 163, endPoint x: 357, endPoint y: 163, distance: 185.3
click at [357, 163] on p "1. Working on maintaining the Finance Management System which is built on Angul…" at bounding box center [249, 172] width 232 height 74
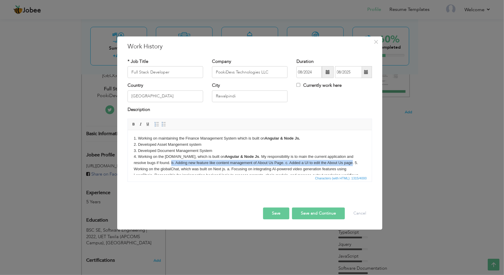
drag, startPoint x: 352, startPoint y: 163, endPoint x: 171, endPoint y: 160, distance: 180.6
click at [171, 160] on p "1. Working on maintaining the Finance Management System which is built on Angul…" at bounding box center [249, 172] width 232 height 74
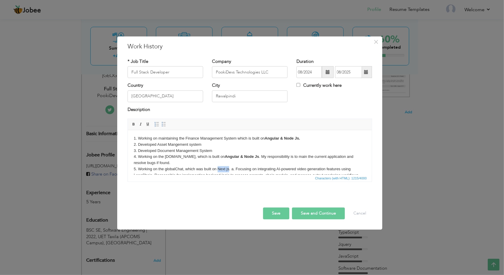
drag, startPoint x: 217, startPoint y: 170, endPoint x: 228, endPoint y: 170, distance: 11.2
click at [228, 170] on p "1. Working on maintaining the Finance Management System which is built on Angul…" at bounding box center [249, 172] width 232 height 74
click at [131, 122] on link "Bold" at bounding box center [133, 124] width 6 height 6
click at [263, 172] on p "1. Working on maintaining the Finance Management System which is built on Angul…" at bounding box center [249, 172] width 232 height 74
drag, startPoint x: 231, startPoint y: 169, endPoint x: 238, endPoint y: 167, distance: 7.4
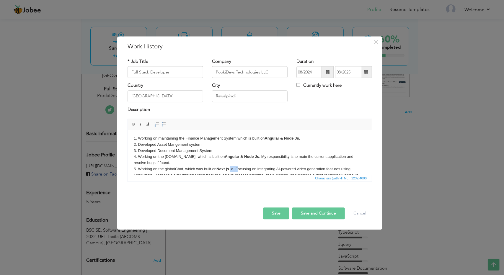
click at [238, 167] on p "1. Working on maintaining the Finance Management System which is built on Angul…" at bounding box center [249, 172] width 232 height 74
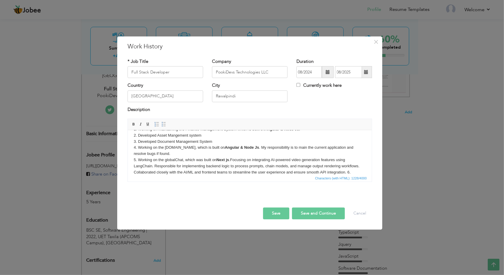
scroll to position [16, 0]
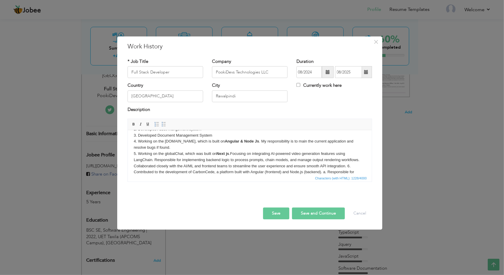
click at [145, 160] on p "1. Working on maintaining the Finance Management System which is built on Angul…" at bounding box center [249, 157] width 232 height 74
click at [133, 124] on span at bounding box center [133, 124] width 5 height 5
click at [346, 166] on p "1. Working on maintaining the Finance Management System which is built on Angul…" at bounding box center [249, 157] width 232 height 74
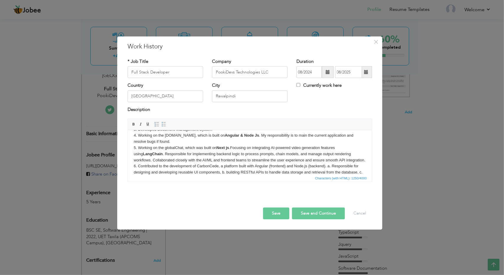
drag, startPoint x: 325, startPoint y: 166, endPoint x: 330, endPoint y: 167, distance: 5.4
click at [330, 167] on p "1. Working on maintaining the Finance Management System which is built on Angul…" at bounding box center [249, 151] width 232 height 74
drag, startPoint x: 330, startPoint y: 167, endPoint x: 326, endPoint y: 167, distance: 4.7
click at [326, 167] on p "1. Working on maintaining the Finance Management System which is built on Angul…" at bounding box center [249, 151] width 232 height 74
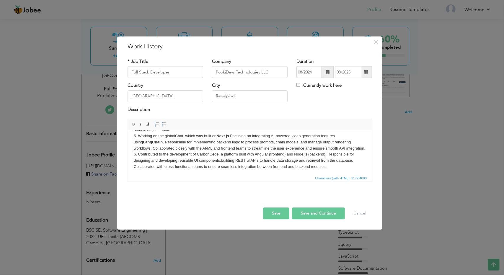
scroll to position [35, 0]
click at [308, 217] on button "Save and Continue" at bounding box center [318, 214] width 53 height 12
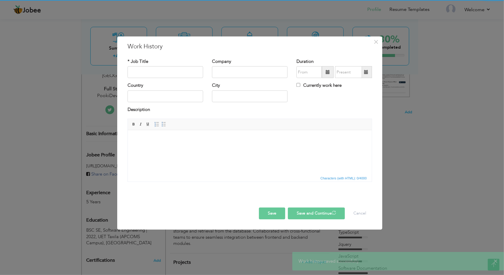
scroll to position [0, 0]
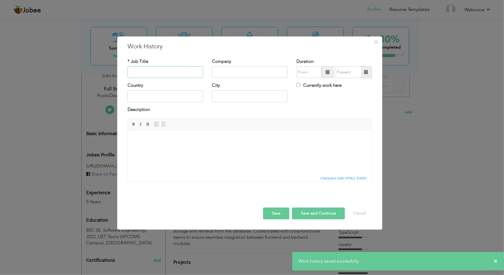
click at [168, 74] on input "text" at bounding box center [165, 72] width 76 height 12
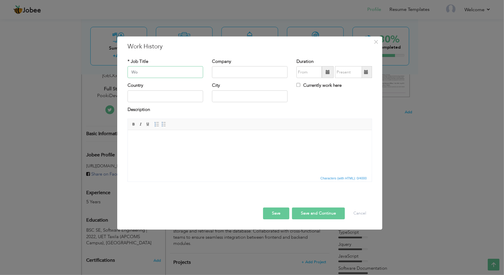
type input "W"
type input "WordPress Developer"
type input "PookiDevs Technologies LLC"
click at [325, 76] on span at bounding box center [328, 72] width 12 height 12
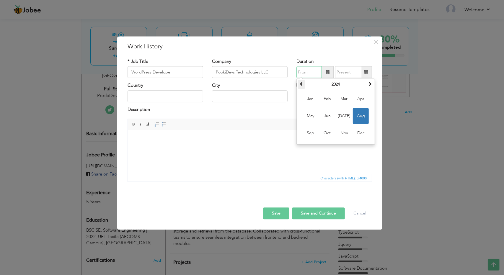
click at [299, 87] on th at bounding box center [301, 84] width 7 height 9
click at [300, 86] on th at bounding box center [301, 84] width 7 height 9
click at [300, 86] on span at bounding box center [301, 84] width 4 height 4
click at [373, 82] on div "August 2021 Su Mo Tu We Th Fr Sa 1 2 3 4 5 6 7 8 9 10 11 12 13 14 15 16 17 18 1…" at bounding box center [335, 112] width 78 height 66
click at [371, 83] on span at bounding box center [370, 84] width 4 height 4
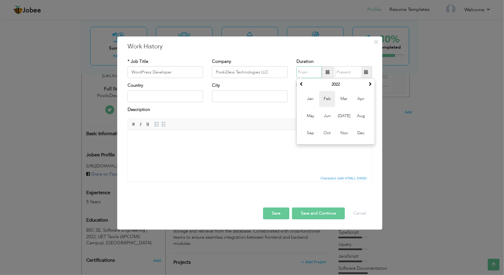
click at [326, 102] on span "Feb" at bounding box center [327, 99] width 16 height 16
type input "02/2022"
click at [365, 77] on span at bounding box center [366, 72] width 12 height 12
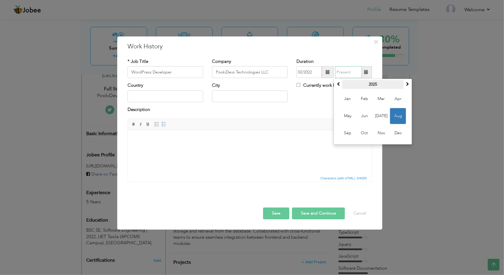
click at [343, 86] on th "2025" at bounding box center [372, 84] width 61 height 9
click at [338, 85] on span at bounding box center [338, 84] width 4 height 4
click at [405, 83] on span at bounding box center [407, 84] width 4 height 4
click at [351, 112] on span "2024" at bounding box center [347, 116] width 16 height 16
click at [401, 113] on span "Aug" at bounding box center [398, 116] width 16 height 16
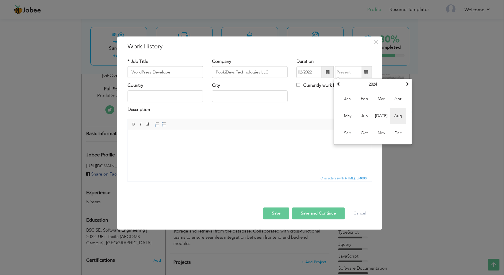
type input "08/2024"
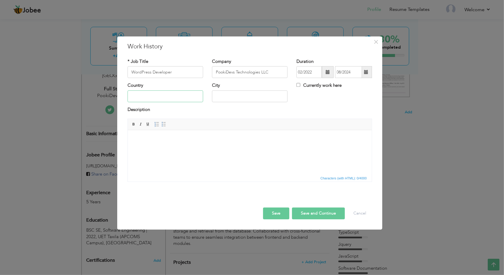
click at [175, 94] on input "text" at bounding box center [165, 96] width 76 height 12
type input "[GEOGRAPHIC_DATA]"
type input "Rawalpindi"
click at [189, 142] on html at bounding box center [249, 139] width 244 height 18
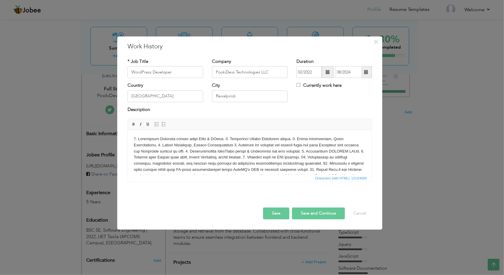
click at [228, 138] on body at bounding box center [249, 166] width 232 height 61
drag, startPoint x: 199, startPoint y: 138, endPoint x: 235, endPoint y: 138, distance: 36.6
click at [235, 138] on body "1. Developing Gutenberg blocks using React & JQuery. ​​​​​​​" at bounding box center [249, 166] width 232 height 61
drag, startPoint x: 199, startPoint y: 137, endPoint x: 227, endPoint y: 136, distance: 28.3
click at [227, 136] on body "1. Developing Gutenberg blocks using React & JQuery. ​​​​​​​" at bounding box center [249, 166] width 232 height 61
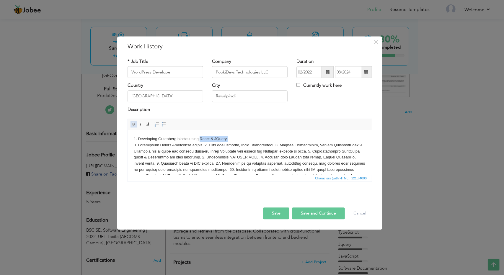
click at [133, 126] on span at bounding box center [133, 124] width 5 height 5
click at [204, 142] on body "1. Developing Gutenberg blocks using React & JQuery. ​​​​​​​" at bounding box center [249, 166] width 232 height 61
click at [204, 143] on body "1. Developing Gutenberg blocks using React & JQuery. ​​​​​​​" at bounding box center [249, 166] width 232 height 61
click at [213, 151] on body "1. Developing Gutenberg blocks using React & JQuery. 2. Developing Custom Eleme…" at bounding box center [249, 170] width 232 height 68
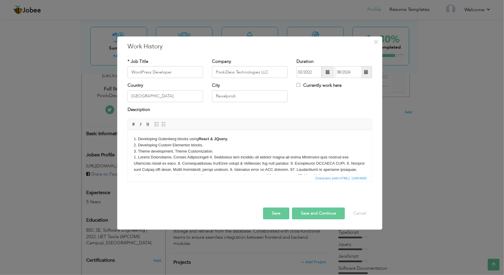
click at [209, 158] on body "1. Developing Gutenberg blocks using React & JQuery. 2. Developing Custom Eleme…" at bounding box center [249, 173] width 232 height 74
click at [318, 163] on body "1. Developing Gutenberg blocks using React & JQuery. 2. Developing Custom Eleme…" at bounding box center [249, 173] width 232 height 74
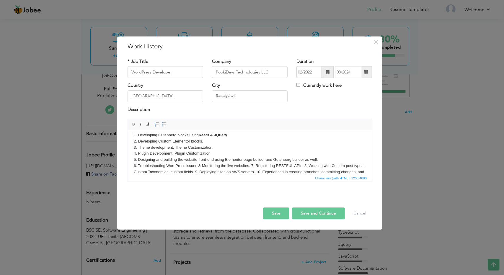
scroll to position [19, 0]
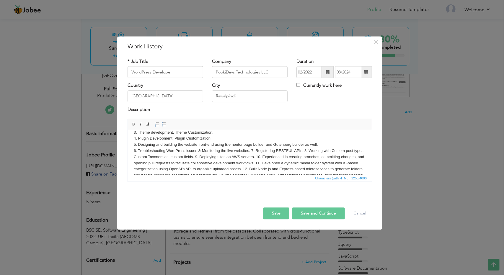
click at [251, 150] on body "1. Developing Gutenberg blocks using React & JQuery. 2. Developing Custom Eleme…" at bounding box center [249, 154] width 232 height 74
drag, startPoint x: 187, startPoint y: 155, endPoint x: 186, endPoint y: 171, distance: 15.4
click at [187, 155] on body "1. Developing Gutenberg blocks using React & JQuery. 2. Developing Custom Eleme…" at bounding box center [249, 157] width 232 height 80
click at [255, 162] on body "1. Developing Gutenberg blocks using React & JQuery. 2. Developing Custom Eleme…" at bounding box center [249, 160] width 232 height 86
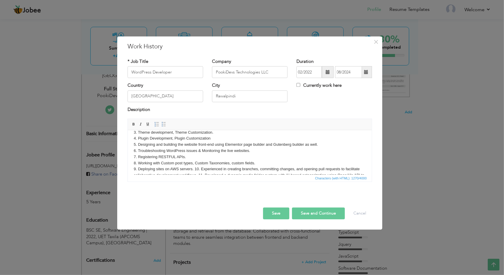
scroll to position [53, 0]
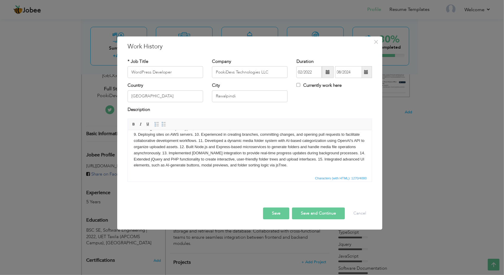
click at [194, 133] on body "1. Developing Gutenberg blocks using React & JQuery. 2. Developing Custom Eleme…" at bounding box center [249, 126] width 232 height 86
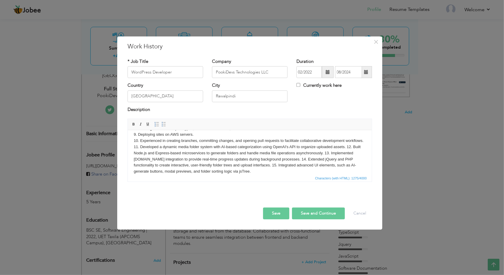
click at [151, 145] on body "1. Developing Gutenberg blocks using React & JQuery. 2. Developing Custom Eleme…" at bounding box center [249, 129] width 232 height 92
drag, startPoint x: 271, startPoint y: 154, endPoint x: 293, endPoint y: 151, distance: 22.0
click at [294, 150] on body "1. Developing Gutenberg blocks using React & JQuery. 2. Developing Custom Eleme…" at bounding box center [249, 129] width 232 height 92
click at [135, 125] on span at bounding box center [133, 124] width 5 height 5
click at [346, 152] on body "1. Developing Gutenberg blocks using React & JQuery. 2. Developing Custom Eleme…" at bounding box center [249, 129] width 232 height 92
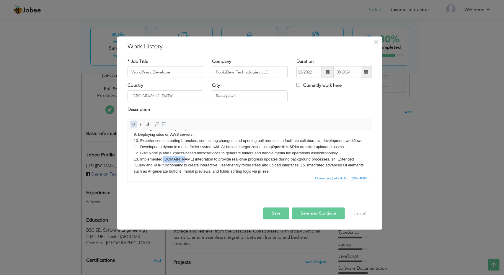
click at [133, 125] on span at bounding box center [133, 124] width 5 height 5
click at [318, 168] on body "1. Developing Gutenberg blocks using React & JQuery. 2. Developing Custom Eleme…" at bounding box center [249, 129] width 232 height 92
drag, startPoint x: 317, startPoint y: 166, endPoint x: 321, endPoint y: 169, distance: 4.8
click at [318, 166] on body "1. Developing Gutenberg blocks using React & JQuery. 2. Developing Custom Eleme…" at bounding box center [249, 129] width 232 height 92
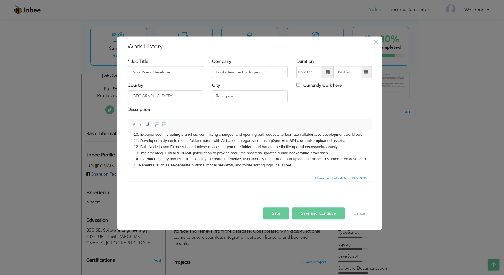
scroll to position [65, 0]
click at [178, 158] on body "1. Developing Gutenberg blocks using React & JQuery. 2. Developing Custom Eleme…" at bounding box center [249, 122] width 232 height 92
click at [134, 124] on span at bounding box center [133, 124] width 5 height 5
click at [161, 159] on body "1. Developing Gutenberg blocks using React & JQuery. 2. Developing Custom Eleme…" at bounding box center [249, 122] width 232 height 92
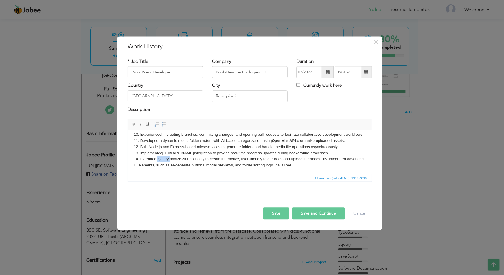
click at [161, 159] on body "1. Developing Gutenberg blocks using React & JQuery. 2. Developing Custom Eleme…" at bounding box center [249, 122] width 232 height 92
click at [132, 124] on span at bounding box center [133, 124] width 5 height 5
click at [324, 160] on body "1. Developing Gutenberg blocks using React & JQuery. 2. Developing Custom Eleme…" at bounding box center [249, 122] width 232 height 92
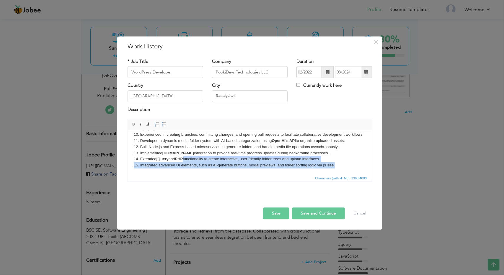
drag, startPoint x: 335, startPoint y: 166, endPoint x: 332, endPoint y: 158, distance: 8.5
click at [332, 158] on body "1. Developing Gutenberg blocks using React & JQuery. 2. Developing Custom Eleme…" at bounding box center [249, 122] width 232 height 92
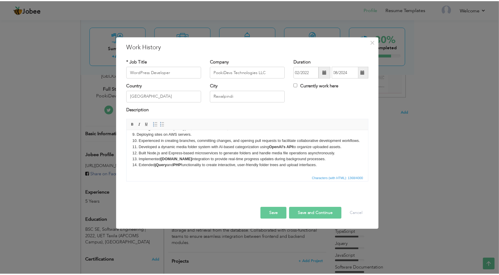
scroll to position [0, 0]
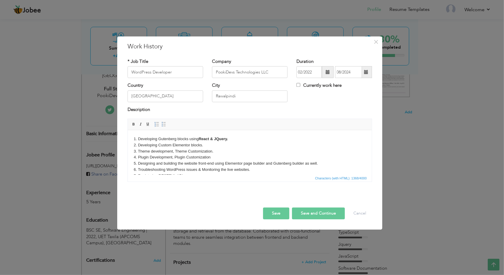
click at [305, 210] on button "Save and Continue" at bounding box center [318, 214] width 53 height 12
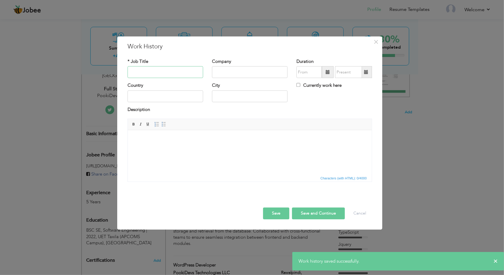
click at [140, 73] on input "text" at bounding box center [165, 72] width 76 height 12
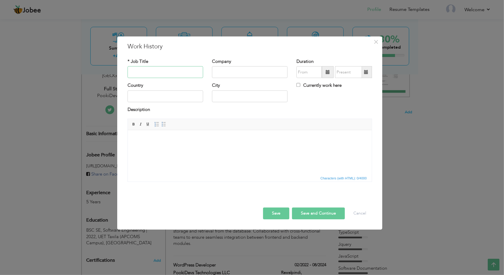
click at [140, 73] on input "text" at bounding box center [165, 72] width 76 height 12
type input "Web Developer"
type input "Techveria"
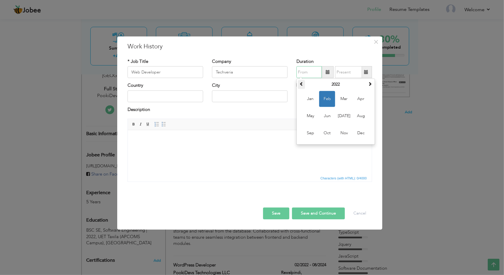
click at [303, 81] on th at bounding box center [301, 84] width 7 height 9
click at [362, 120] on span "Aug" at bounding box center [361, 116] width 16 height 16
type input "08/2019"
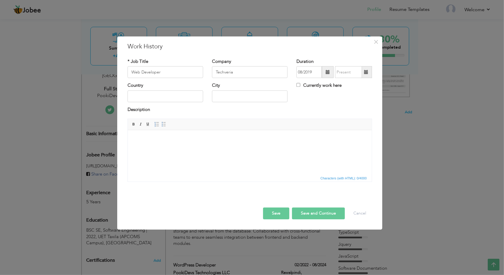
click at [363, 74] on span at bounding box center [366, 72] width 12 height 12
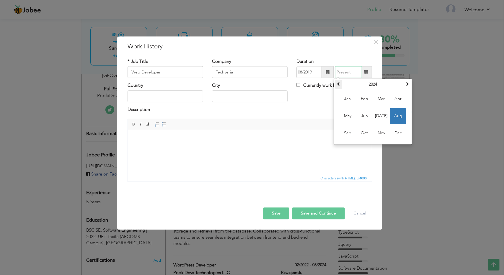
click at [341, 86] on th at bounding box center [338, 84] width 7 height 9
click at [407, 86] on span at bounding box center [407, 84] width 4 height 4
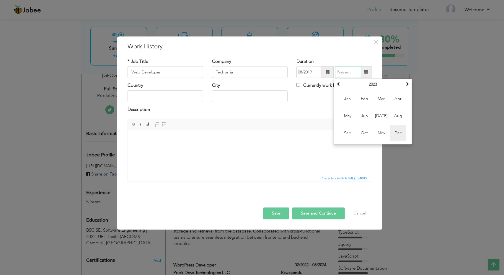
click at [401, 133] on span "Dec" at bounding box center [398, 133] width 16 height 16
type input "12/2023"
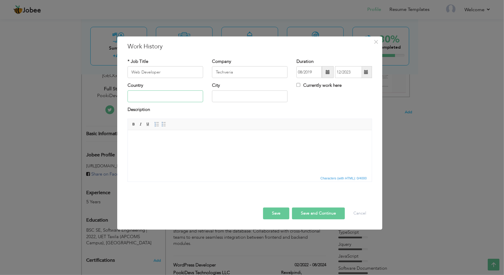
click at [155, 96] on input "text" at bounding box center [165, 96] width 76 height 12
type input "[GEOGRAPHIC_DATA]"
click at [238, 97] on input "Rawalpindi" at bounding box center [250, 96] width 76 height 12
click at [237, 97] on input "Rawalpindi" at bounding box center [250, 96] width 76 height 12
click at [228, 100] on input "Rawalpindi" at bounding box center [250, 96] width 76 height 12
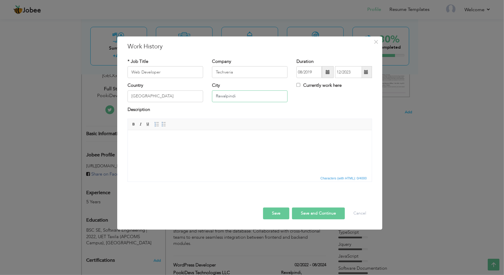
click at [222, 94] on input "Rawalpindi" at bounding box center [250, 96] width 76 height 12
type input "[GEOGRAPHIC_DATA]"
click at [176, 148] on html at bounding box center [249, 139] width 244 height 18
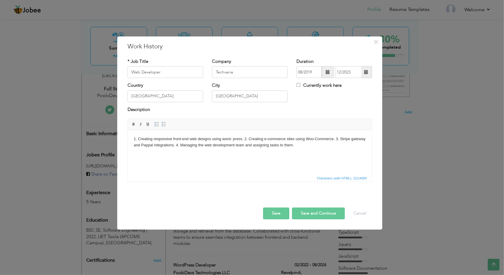
drag, startPoint x: 245, startPoint y: 137, endPoint x: 242, endPoint y: 158, distance: 20.9
click at [244, 138] on body "1. Creating responsive front-end web designs using word- press. 2. Creating e-c…" at bounding box center [249, 142] width 232 height 12
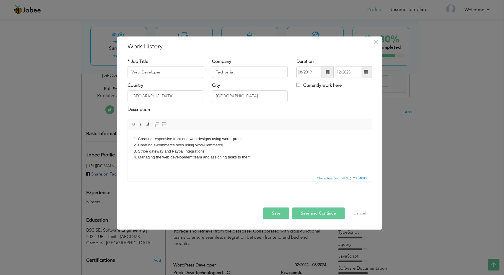
click at [278, 213] on button "Save" at bounding box center [276, 214] width 26 height 12
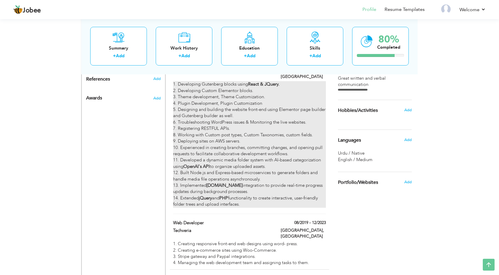
scroll to position [344, 0]
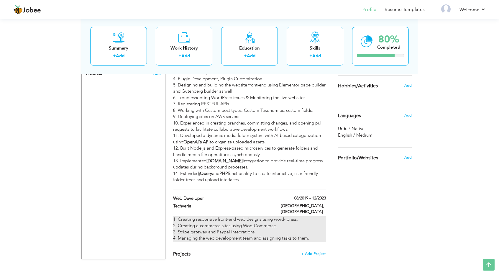
click at [292, 216] on div "1. Creating responsive front-end web designs using word- press. 2. Creating e-c…" at bounding box center [249, 228] width 153 height 25
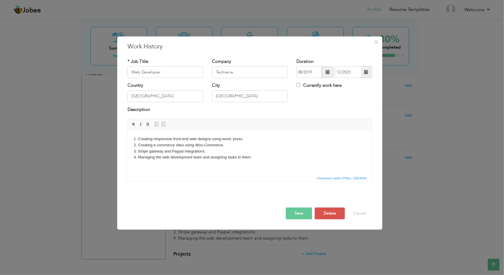
click at [232, 139] on body "1. Creating responsive front-end web designs using word- press. 2. Creating e-c…" at bounding box center [249, 148] width 232 height 24
click at [302, 215] on button "Save" at bounding box center [299, 214] width 26 height 12
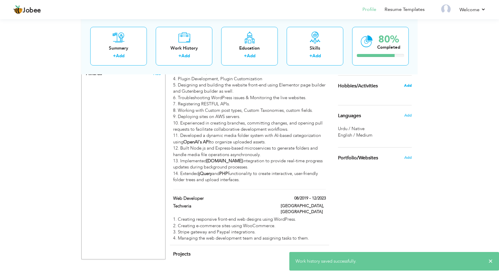
click at [410, 86] on span "Add" at bounding box center [408, 85] width 8 height 5
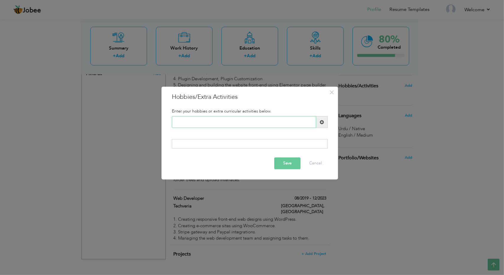
click at [183, 125] on input "text" at bounding box center [244, 122] width 144 height 12
type input "BasketBall"
click at [323, 124] on span at bounding box center [322, 122] width 4 height 4
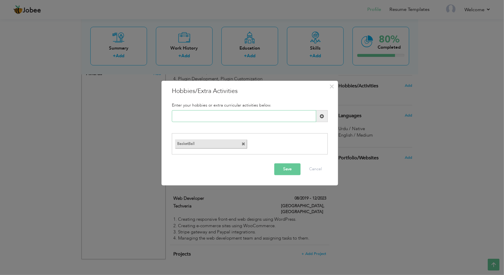
click at [203, 117] on input "text" at bounding box center [244, 116] width 144 height 12
type input "Travelling"
click at [319, 112] on span at bounding box center [322, 116] width 12 height 12
click at [280, 173] on button "Save" at bounding box center [287, 169] width 26 height 12
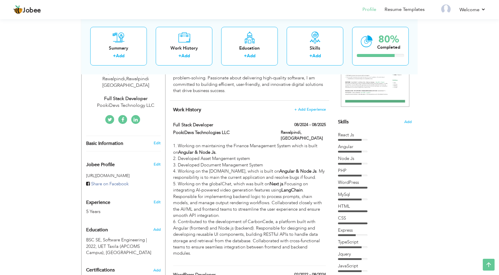
scroll to position [0, 0]
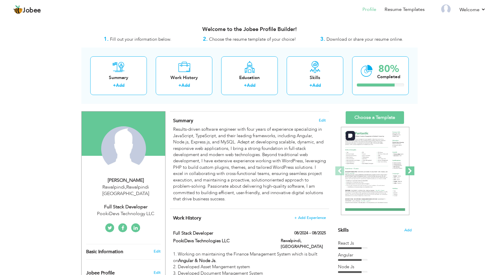
click at [409, 169] on span at bounding box center [410, 170] width 9 height 9
click at [410, 173] on span at bounding box center [410, 170] width 9 height 9
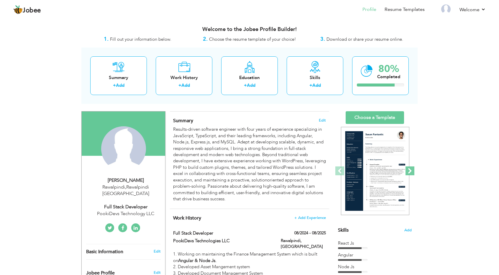
click at [410, 173] on span at bounding box center [410, 170] width 9 height 9
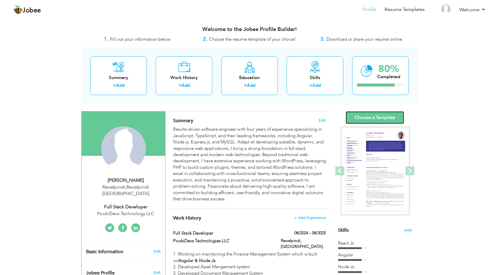
click at [379, 117] on link "Choose a Template" at bounding box center [375, 117] width 58 height 13
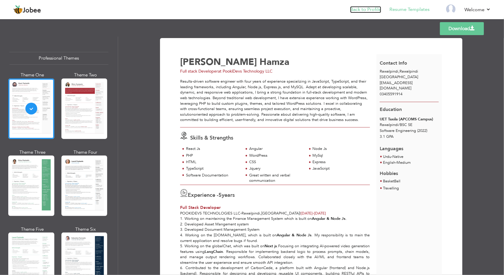
click at [354, 9] on link "Back to Profile" at bounding box center [365, 9] width 31 height 7
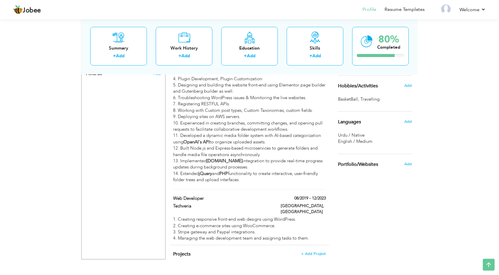
scroll to position [49, 0]
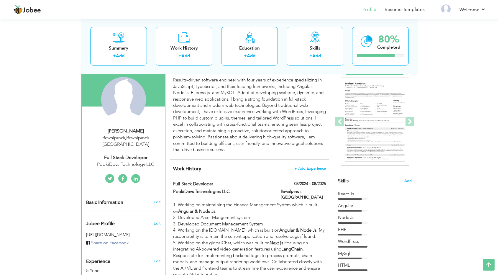
click at [153, 199] on div "Edit" at bounding box center [158, 201] width 14 height 5
type input "[PERSON_NAME]"
type input "Hamza"
type input "03405591914"
select select "number:166"
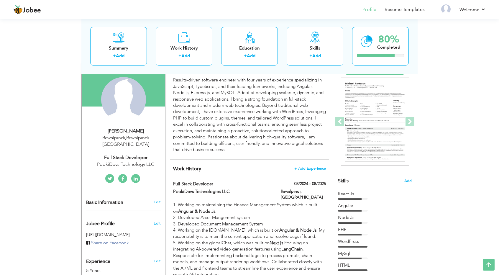
type input "Rawalpindi"
select select "number:7"
type input "PookiDevs Technology LLC"
type input "Full stack Developer"
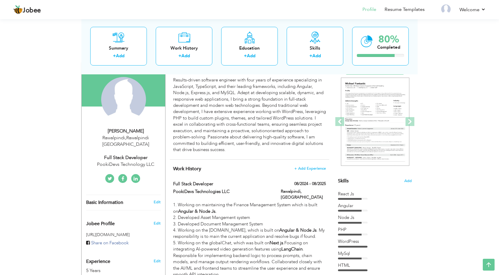
type input "https://www.linkedin.com/in/muhammad-ali-hamza-0b71281a3/"
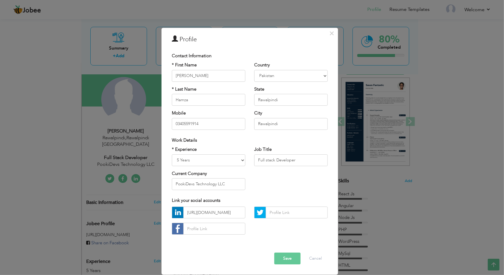
click at [283, 254] on button "Save" at bounding box center [287, 259] width 26 height 12
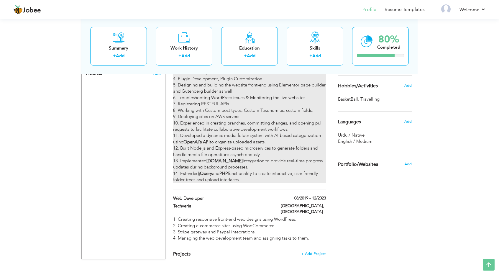
scroll to position [226, 0]
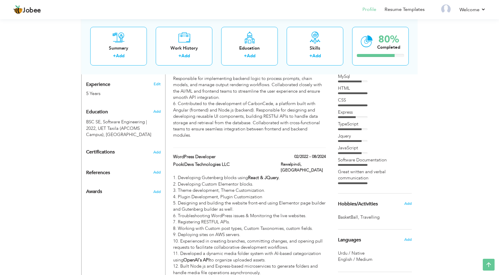
click at [158, 189] on span "Add" at bounding box center [156, 191] width 7 height 5
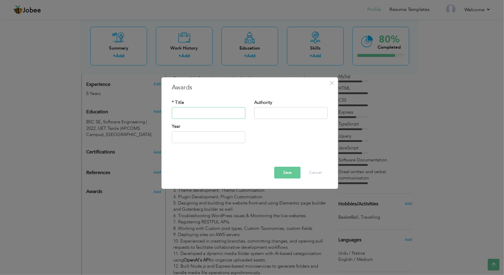
click at [214, 116] on input "text" at bounding box center [208, 113] width 73 height 12
click at [264, 114] on input "text" at bounding box center [290, 113] width 73 height 12
click at [312, 170] on button "Cancel" at bounding box center [315, 173] width 24 height 12
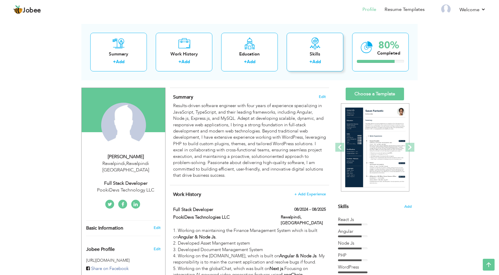
scroll to position [0, 0]
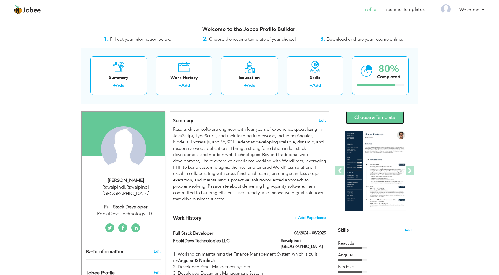
click at [392, 117] on link "Choose a Template" at bounding box center [375, 117] width 58 height 13
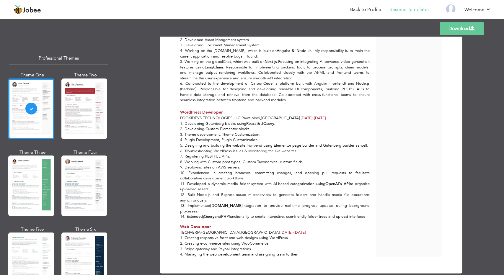
scroll to position [195, 0]
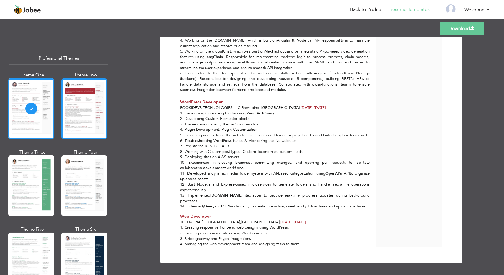
click at [86, 109] on div at bounding box center [84, 108] width 46 height 60
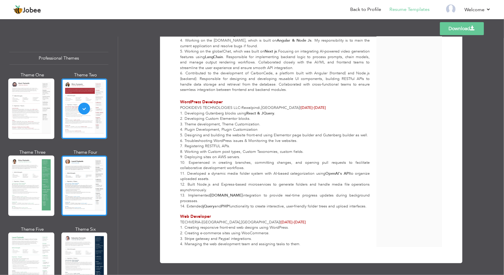
scroll to position [236, 0]
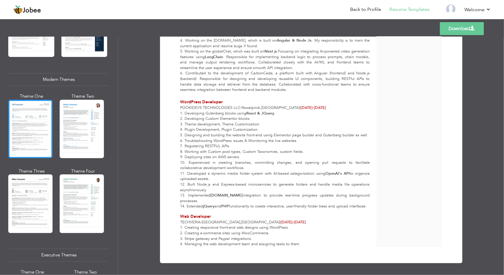
click at [38, 137] on div at bounding box center [30, 129] width 44 height 58
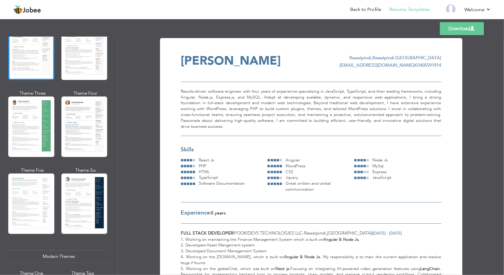
scroll to position [0, 0]
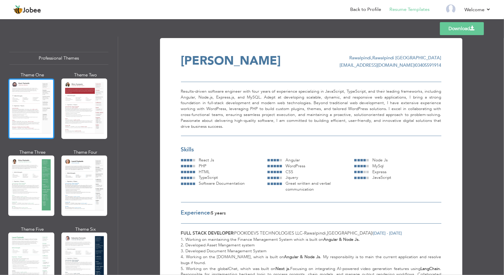
click at [40, 86] on div at bounding box center [31, 108] width 46 height 60
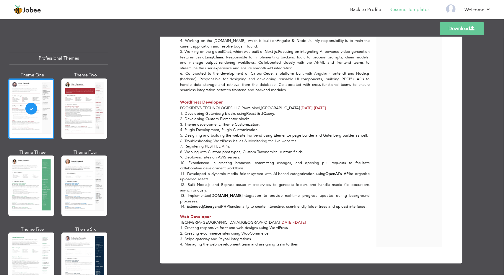
scroll to position [195, 0]
click at [447, 28] on link "Download" at bounding box center [462, 28] width 44 height 13
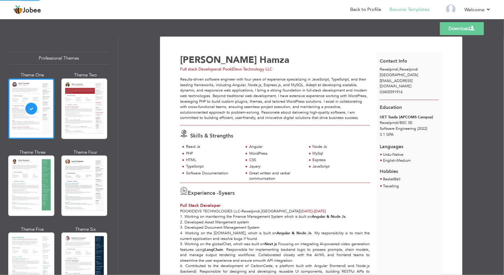
scroll to position [0, 0]
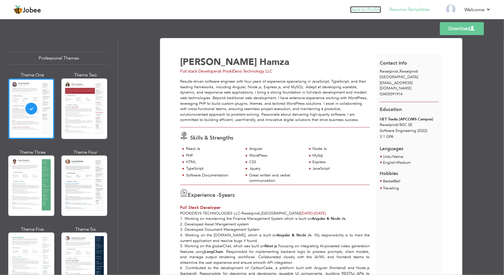
click at [365, 12] on link "Back to Profile" at bounding box center [365, 9] width 31 height 7
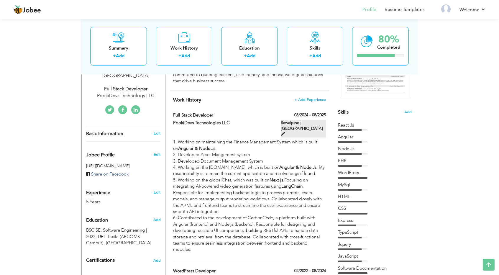
click at [285, 132] on span at bounding box center [283, 134] width 4 height 4
type input "Full Stack Developer"
type input "PookiDevs Technologies LLC"
type input "08/2024"
type input "08/2025"
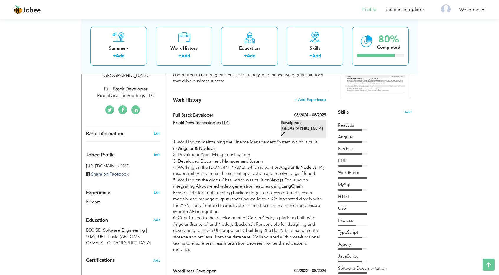
type input "[GEOGRAPHIC_DATA]"
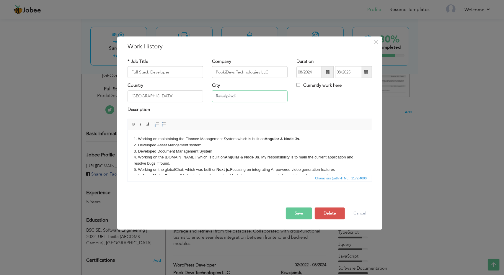
click at [246, 99] on input "Rawalpindi" at bounding box center [250, 96] width 76 height 12
click at [248, 95] on input "Rawalpindi" at bounding box center [250, 96] width 76 height 12
click at [224, 94] on input "Rawalpindi" at bounding box center [250, 96] width 76 height 12
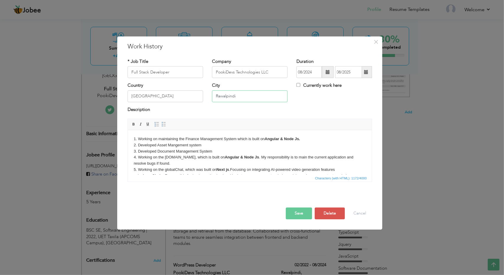
click at [224, 94] on input "Rawalpindi" at bounding box center [250, 96] width 76 height 12
type input "[GEOGRAPHIC_DATA]"
click at [304, 216] on button "Save" at bounding box center [299, 214] width 26 height 12
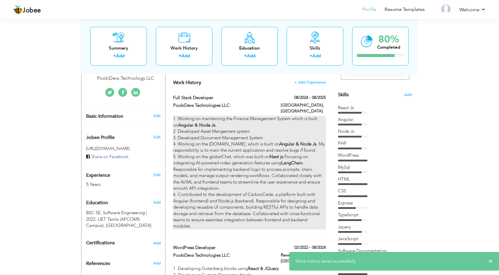
scroll to position [177, 0]
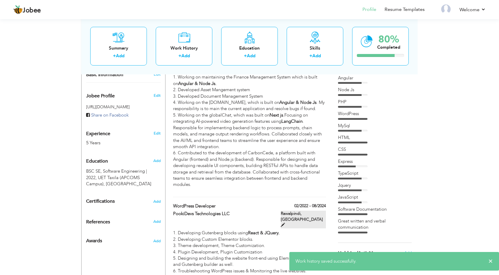
click at [285, 223] on span at bounding box center [283, 225] width 4 height 4
type input "WordPress Developer"
type input "02/2022"
type input "08/2024"
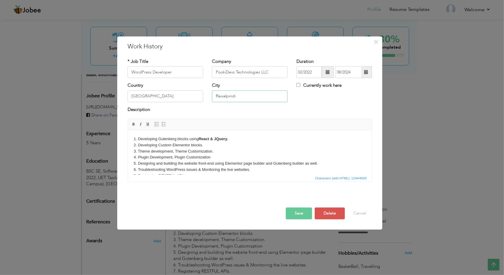
click at [226, 99] on input "Rawalpindi" at bounding box center [250, 96] width 76 height 12
type input "[GEOGRAPHIC_DATA]"
click at [296, 214] on button "Save" at bounding box center [299, 214] width 26 height 12
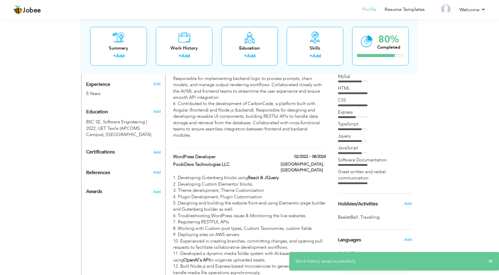
scroll to position [0, 0]
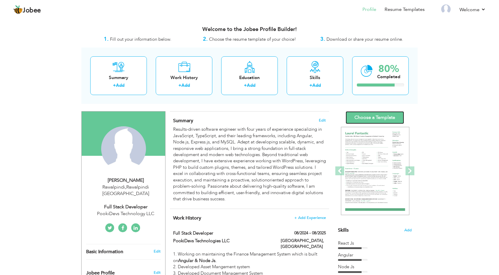
click at [385, 111] on link "Choose a Template" at bounding box center [375, 117] width 58 height 13
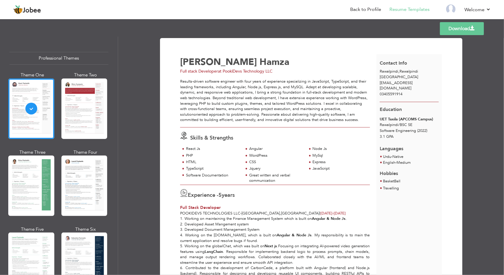
click at [454, 29] on link "Download" at bounding box center [462, 28] width 44 height 13
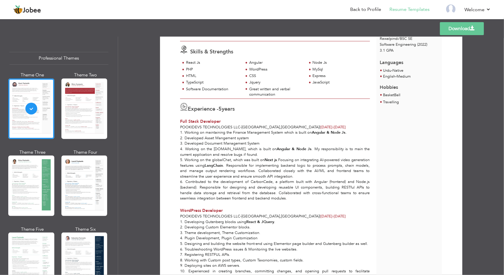
scroll to position [195, 0]
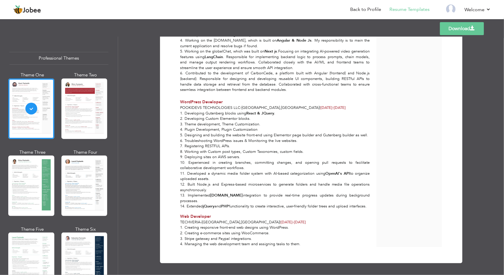
drag, startPoint x: 176, startPoint y: 227, endPoint x: 319, endPoint y: 245, distance: 144.1
click at [319, 245] on div "1. Creating responsive front-end web designs using WordPress. 2. Creating e-com…" at bounding box center [275, 236] width 196 height 22
copy div "1. Creating responsive front-end web designs using WordPress. 2. Creating e-com…"
